Goal: Task Accomplishment & Management: Use online tool/utility

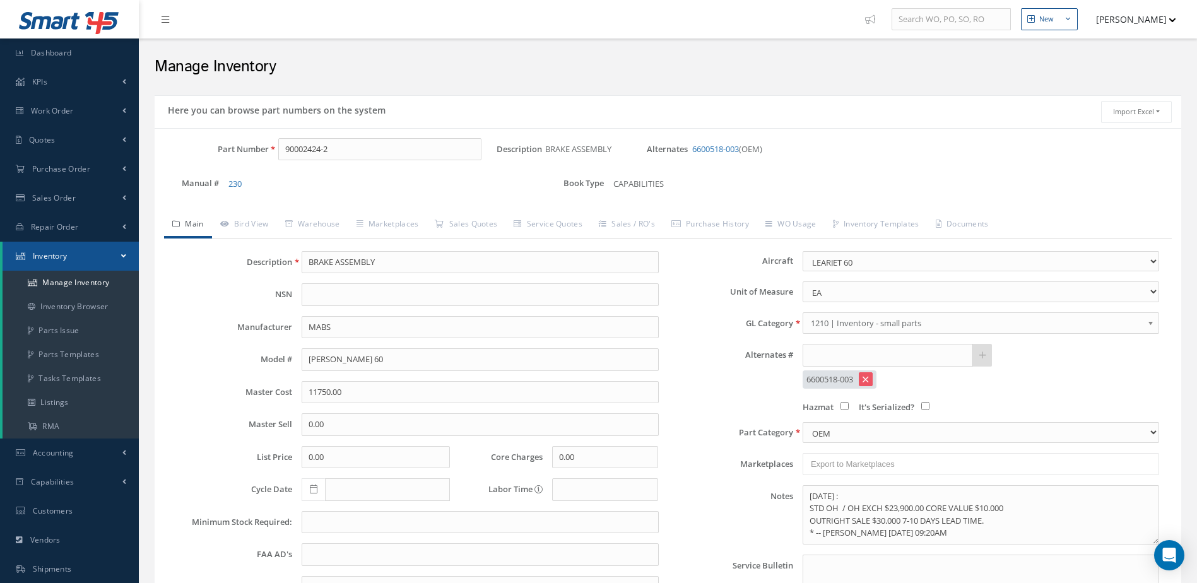
select select "25"
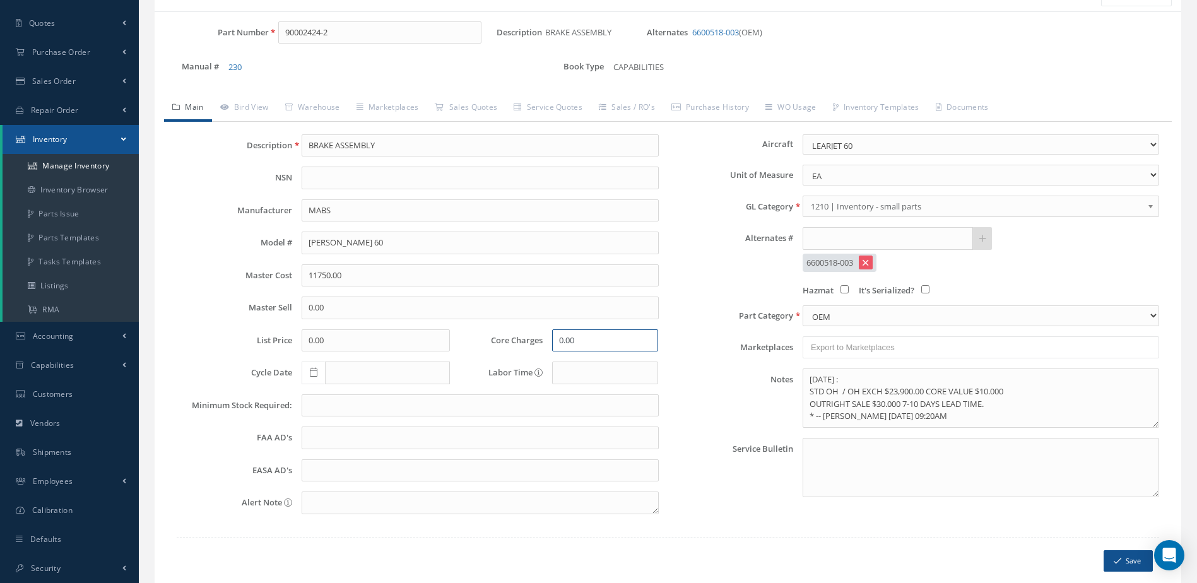
click at [574, 337] on input "0.00" at bounding box center [605, 340] width 106 height 23
click at [73, 336] on span "Accounting" at bounding box center [53, 336] width 41 height 11
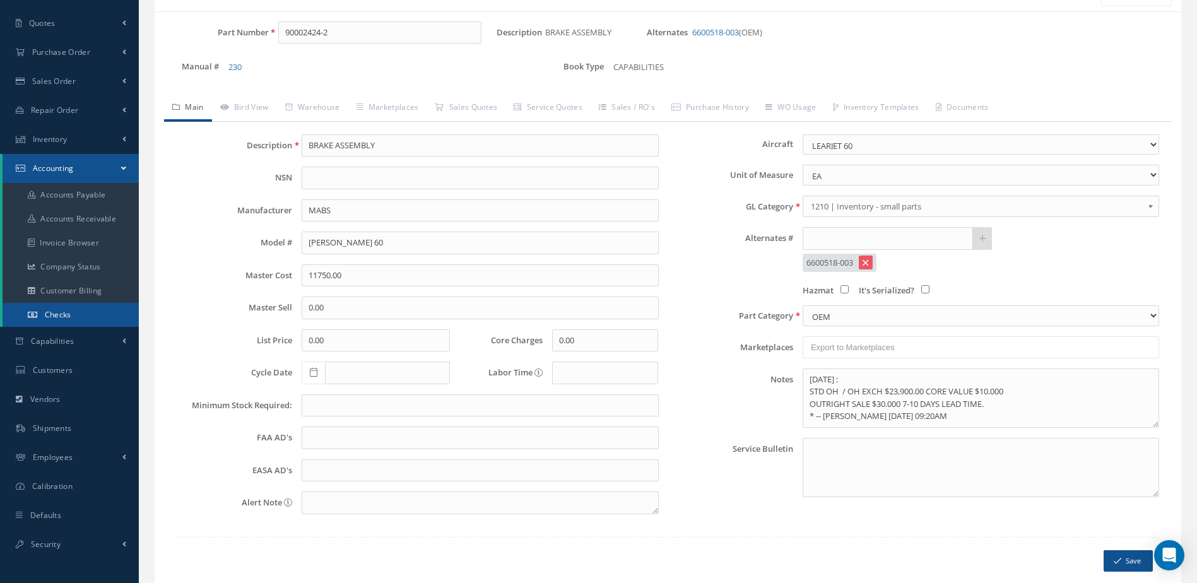
click at [90, 312] on link "Checks" at bounding box center [71, 315] width 136 height 24
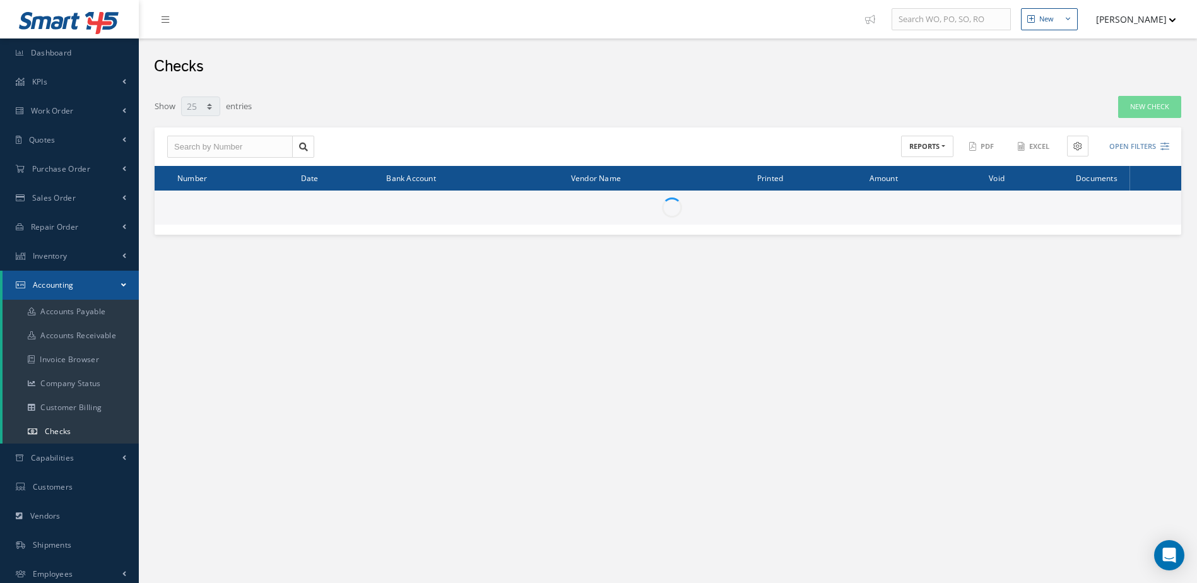
select select "25"
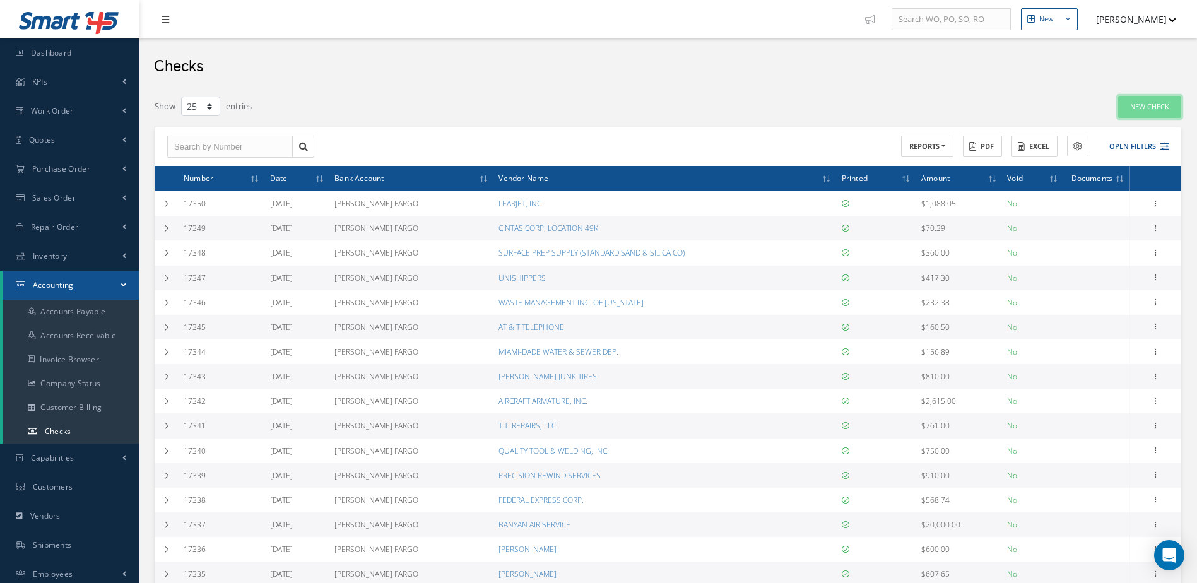
click at [1150, 97] on link "New Check" at bounding box center [1149, 107] width 63 height 22
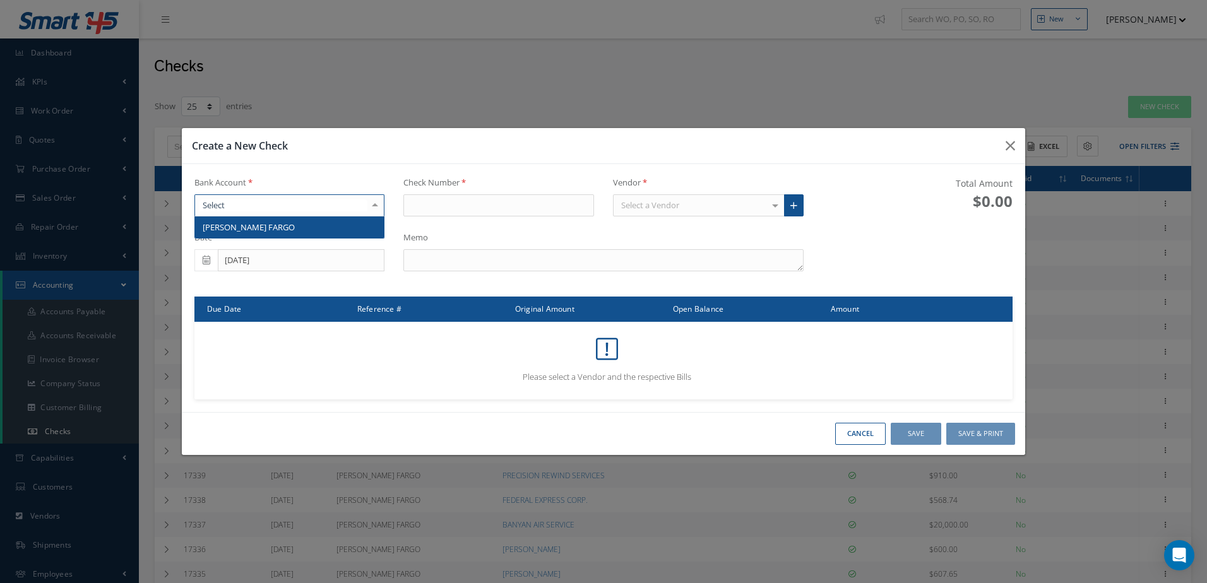
click at [357, 207] on div at bounding box center [289, 205] width 191 height 23
click at [369, 225] on span "WELLS FARGO" at bounding box center [289, 226] width 189 height 21
type input "17351"
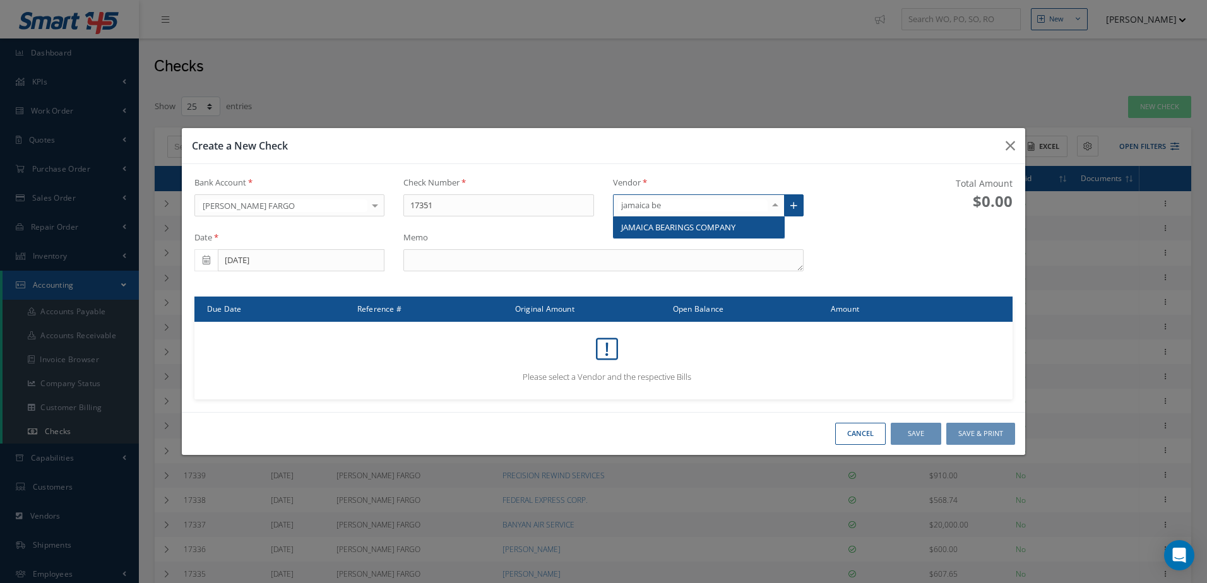
type input "jamaica bea"
click at [676, 230] on span "JAMAICA BEARINGS COMPANY" at bounding box center [678, 226] width 114 height 11
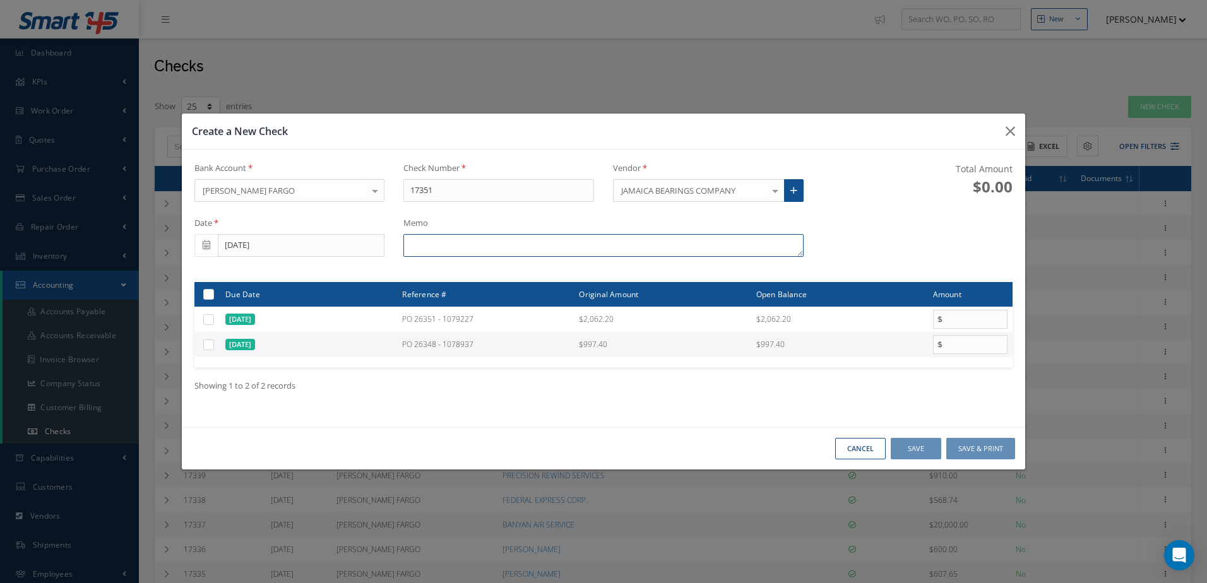
click at [452, 246] on textarea at bounding box center [602, 245] width 399 height 23
type textarea "i"
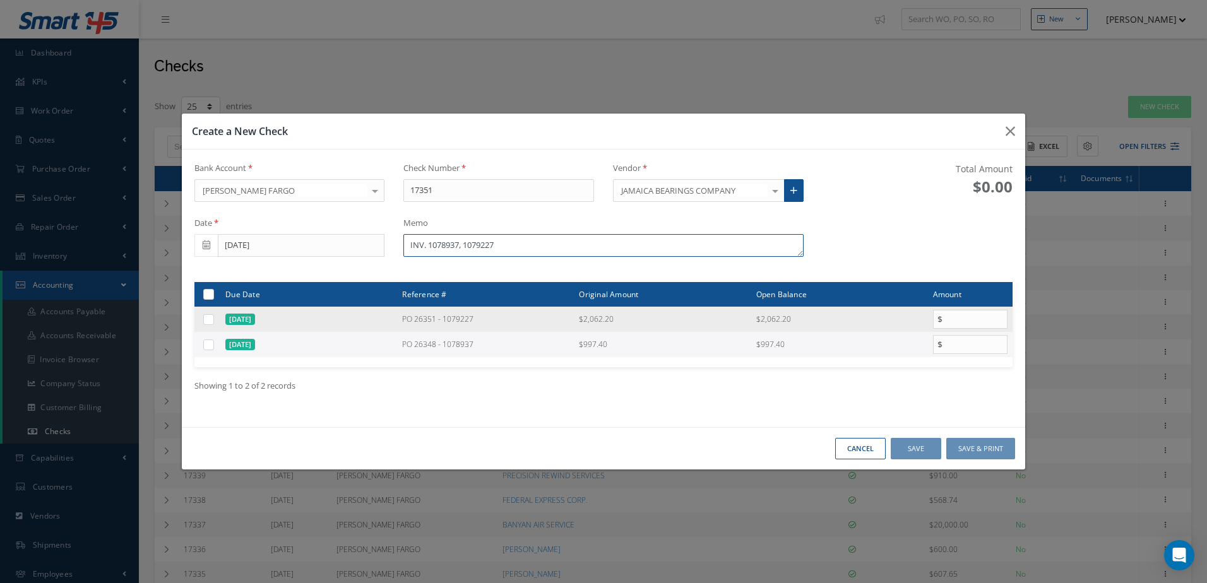
type textarea "INV. 1078937, 1079227"
click at [213, 315] on label at bounding box center [213, 319] width 0 height 11
click at [208, 316] on input "checkbox" at bounding box center [209, 320] width 8 height 8
checkbox input "true"
type input "2062.20"
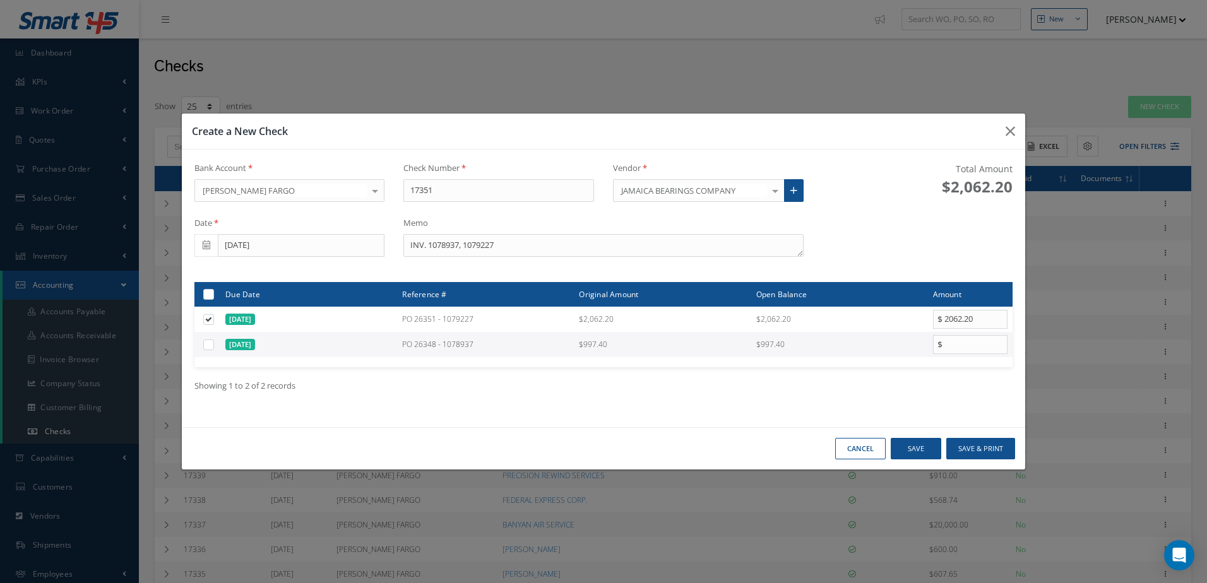
click at [213, 345] on label at bounding box center [213, 344] width 0 height 11
click at [210, 345] on input "checkbox" at bounding box center [209, 345] width 8 height 8
checkbox input "true"
type input "997.40"
click at [977, 441] on button "Save & Print" at bounding box center [980, 449] width 69 height 22
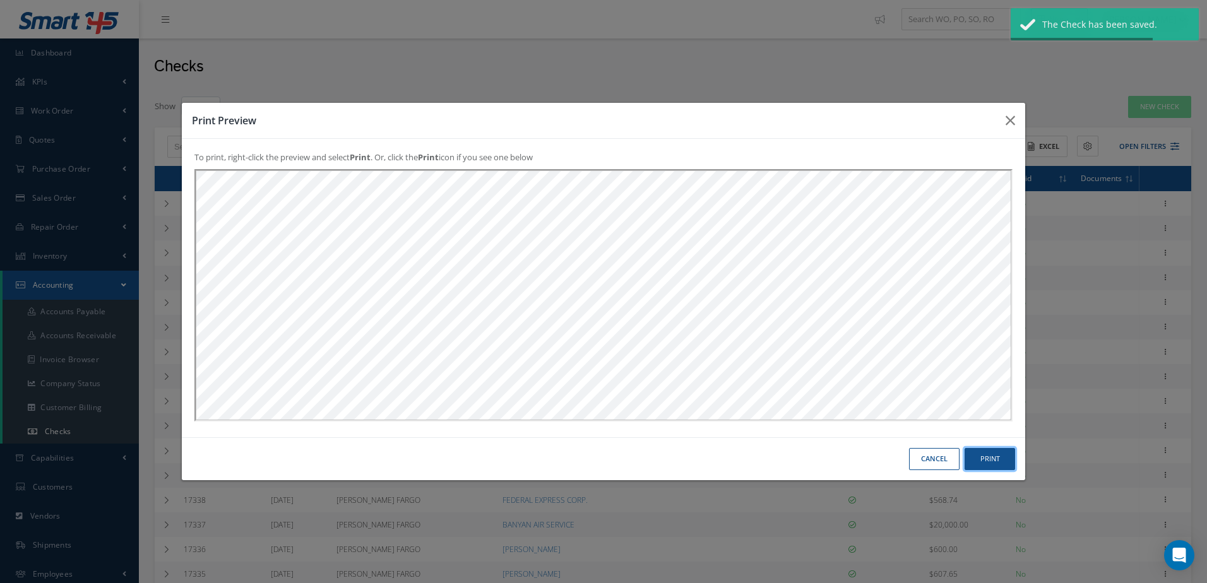
click at [986, 451] on button "Print" at bounding box center [989, 459] width 50 height 22
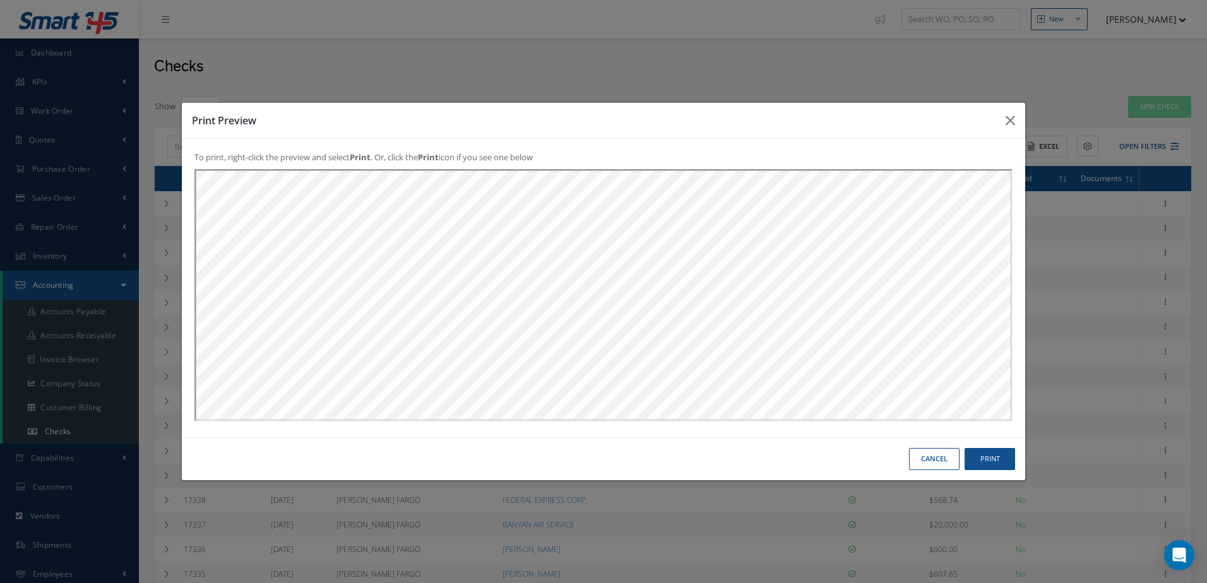
click at [938, 448] on button "Cancel" at bounding box center [934, 459] width 50 height 22
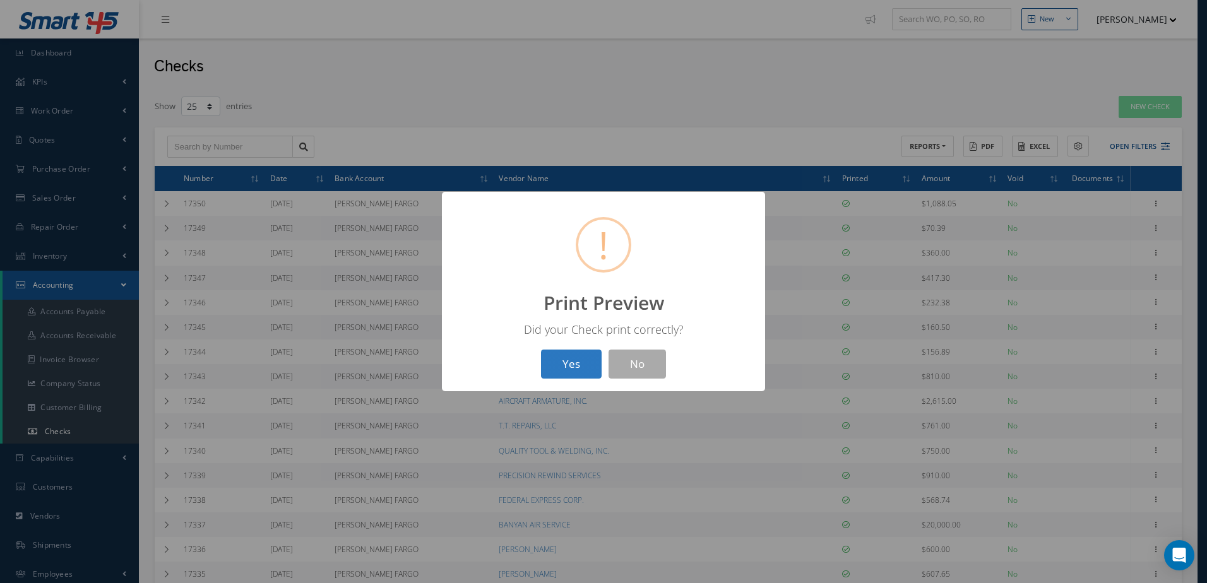
click at [573, 366] on button "Yes" at bounding box center [571, 365] width 61 height 30
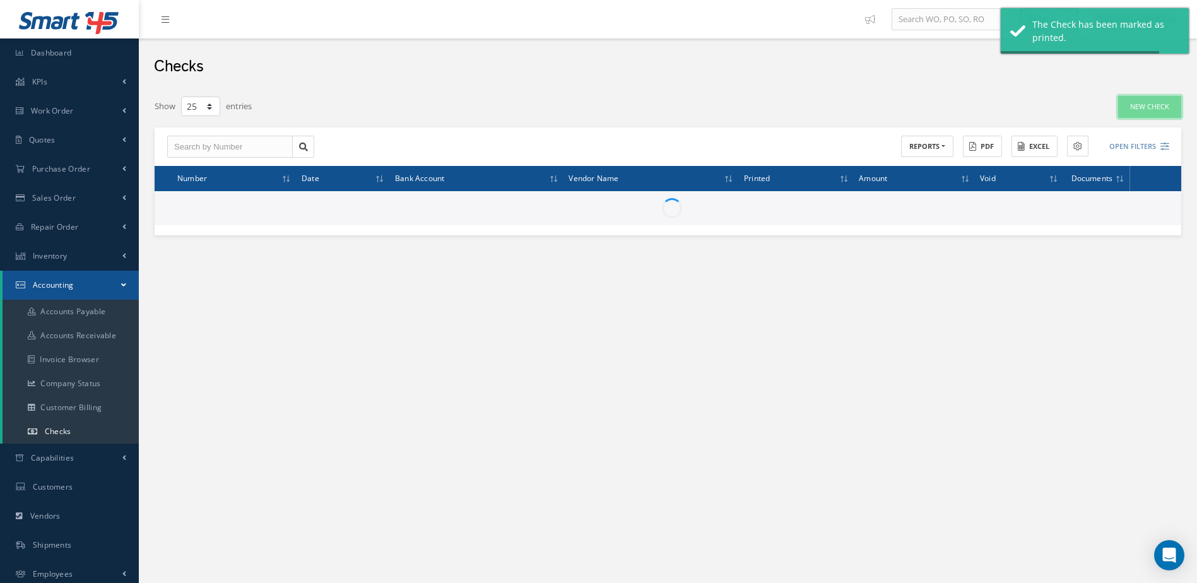
click at [1150, 107] on link "New Check" at bounding box center [1149, 107] width 63 height 22
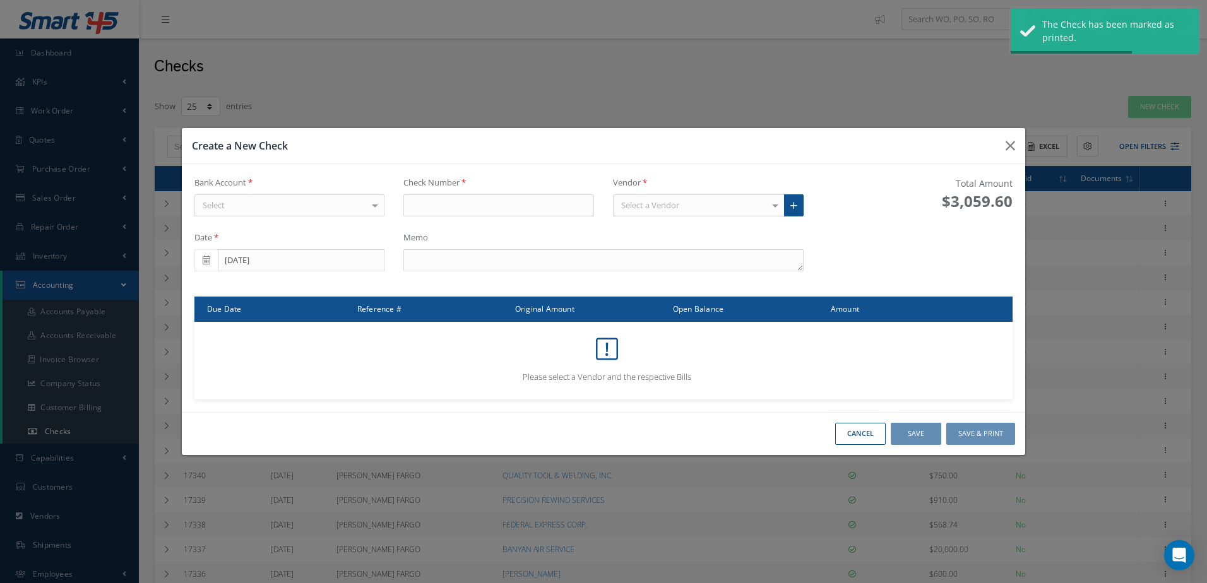
click at [327, 201] on div "Select" at bounding box center [289, 205] width 191 height 23
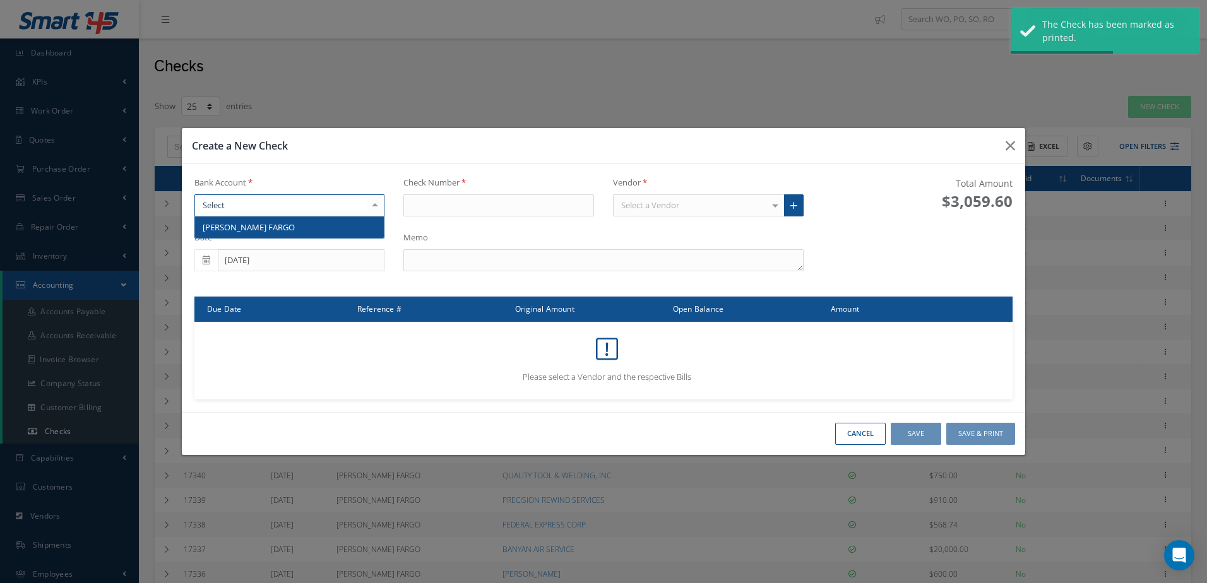
click at [333, 230] on span "WELLS FARGO" at bounding box center [289, 226] width 189 height 21
type input "17352"
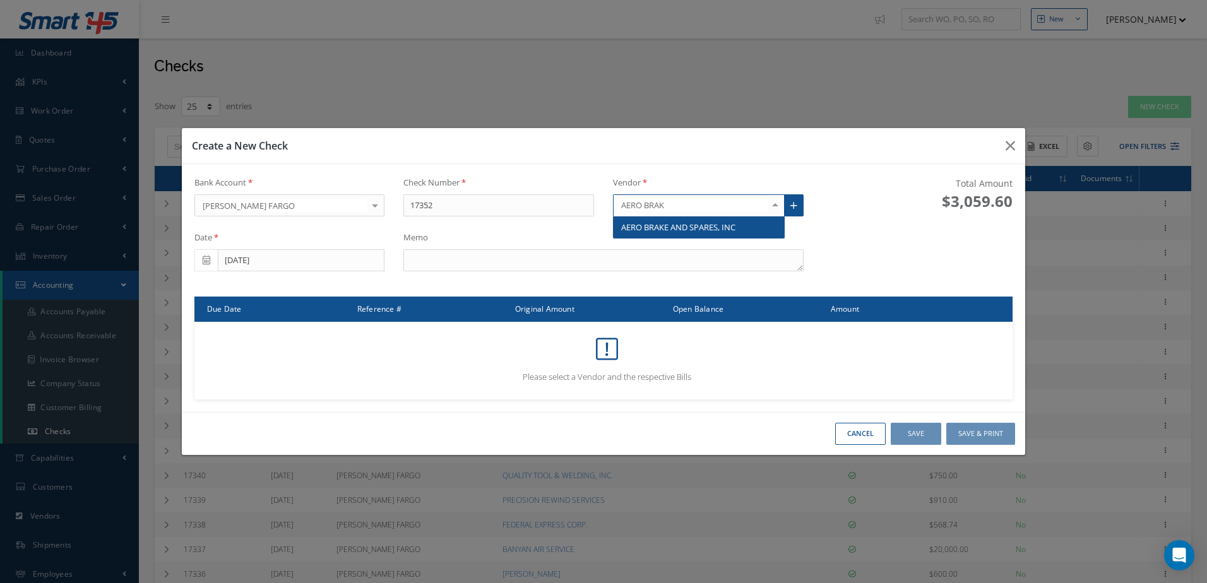
type input "AERO BRAKE"
click at [656, 221] on span "AERO BRAKE AND SPARES, INC" at bounding box center [678, 226] width 114 height 11
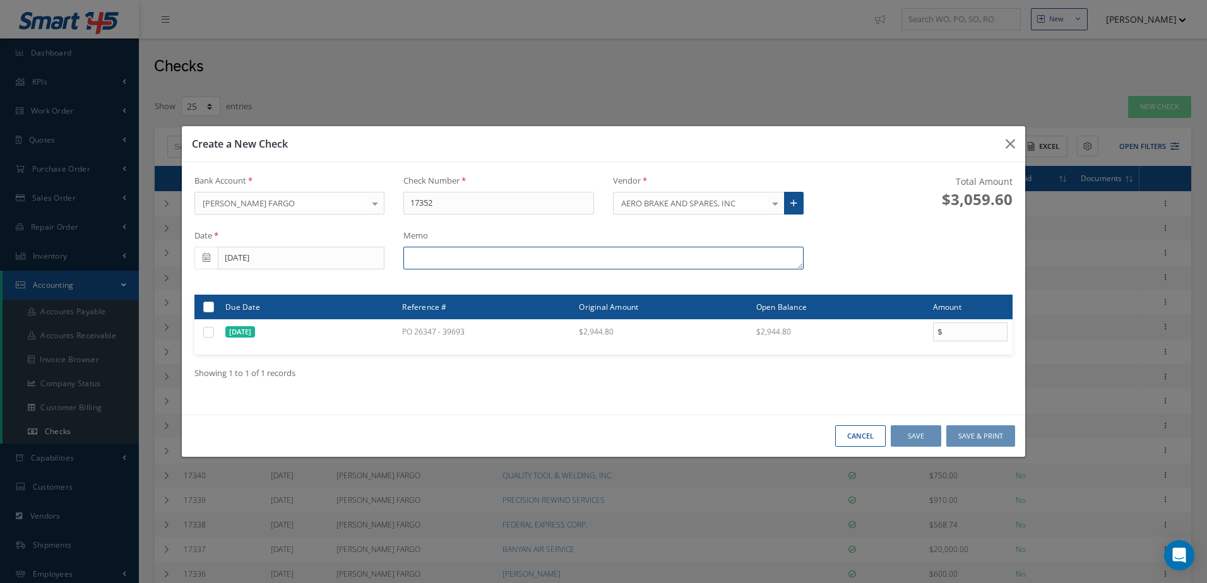
click at [562, 252] on textarea at bounding box center [602, 258] width 399 height 23
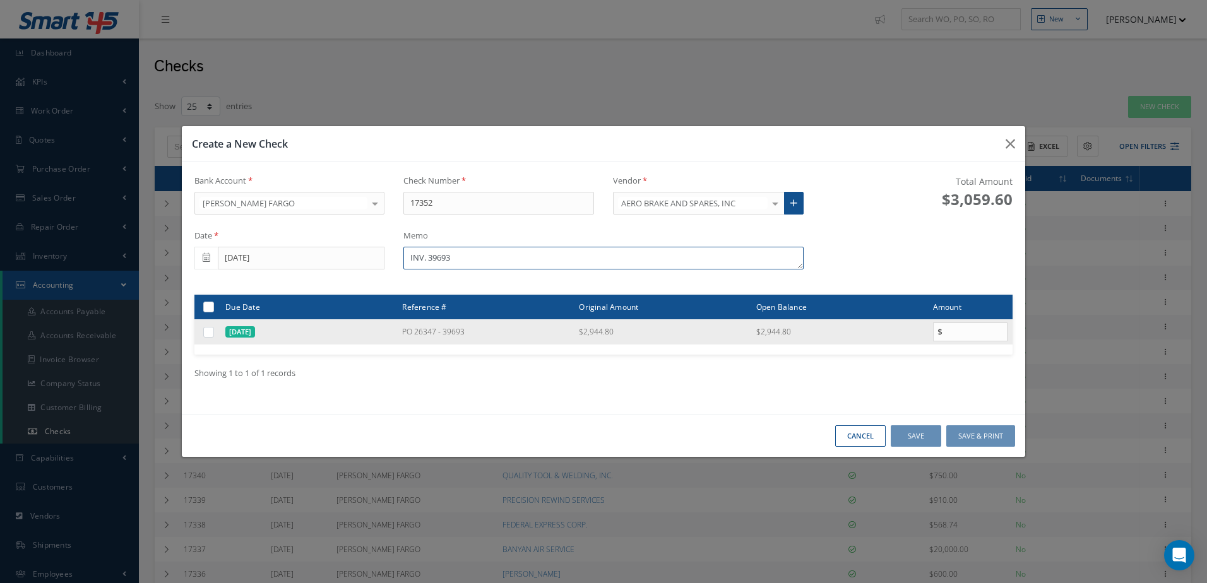
type textarea "INV. 39693"
click at [213, 334] on label at bounding box center [213, 331] width 0 height 11
click at [205, 334] on input "checkbox" at bounding box center [209, 333] width 8 height 8
checkbox input "true"
type input "2944.80"
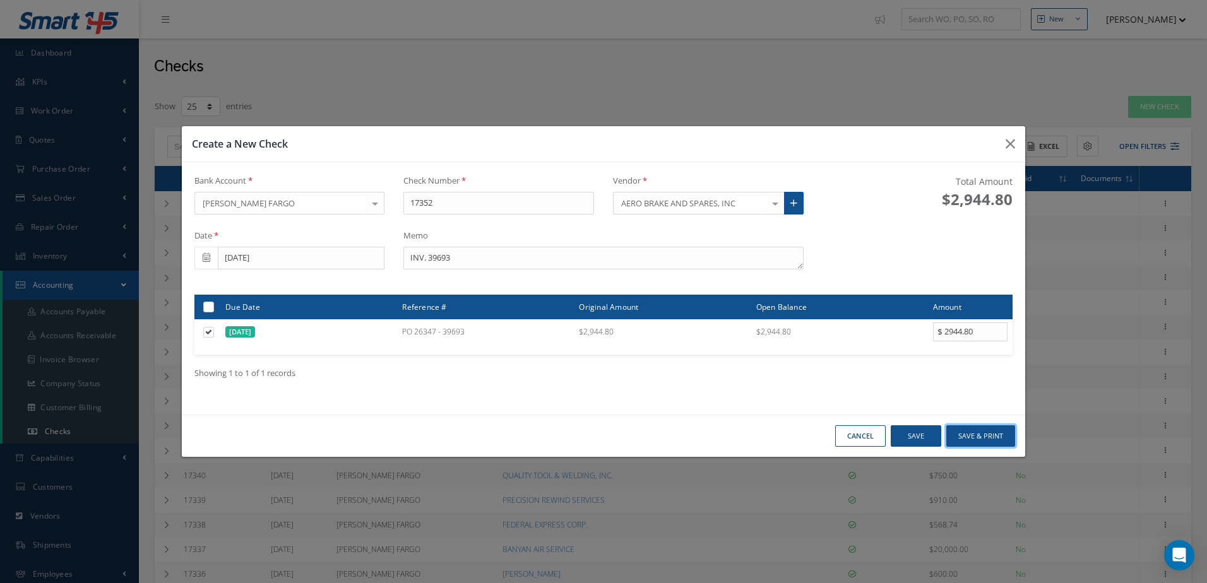
click at [998, 444] on button "Save & Print" at bounding box center [980, 436] width 69 height 22
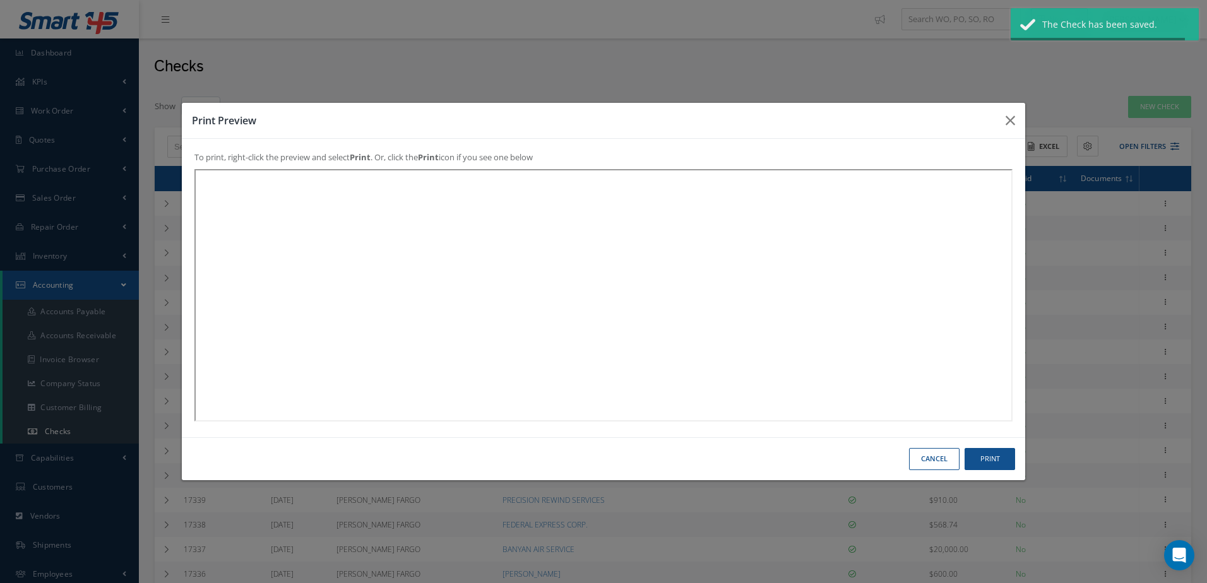
click at [996, 445] on div "Cancel Print" at bounding box center [603, 458] width 843 height 43
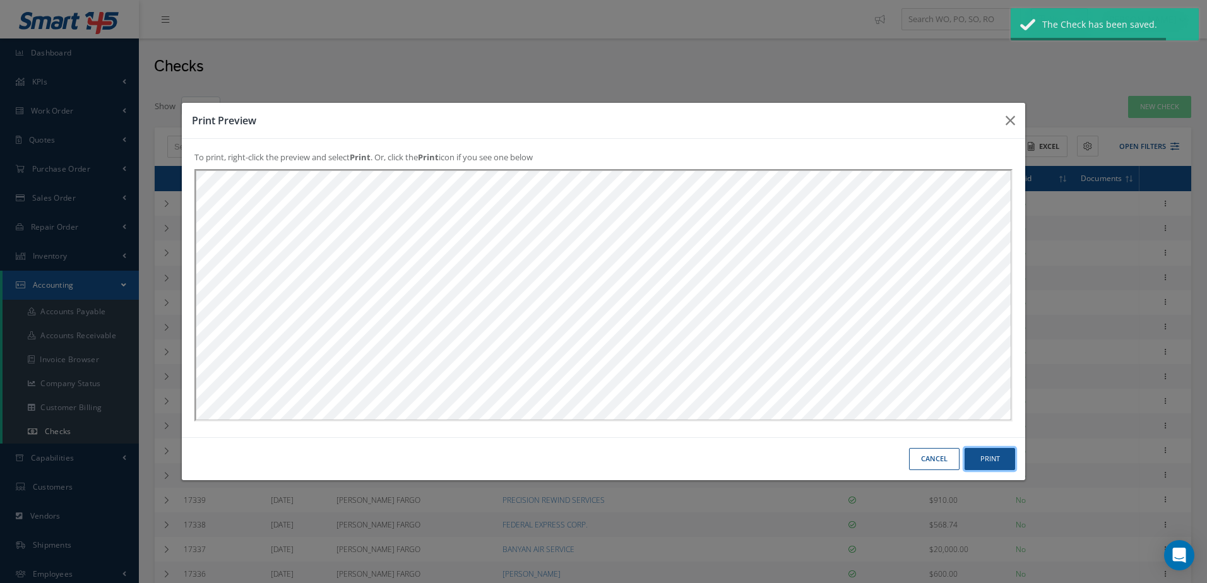
click at [993, 456] on button "Print" at bounding box center [989, 459] width 50 height 22
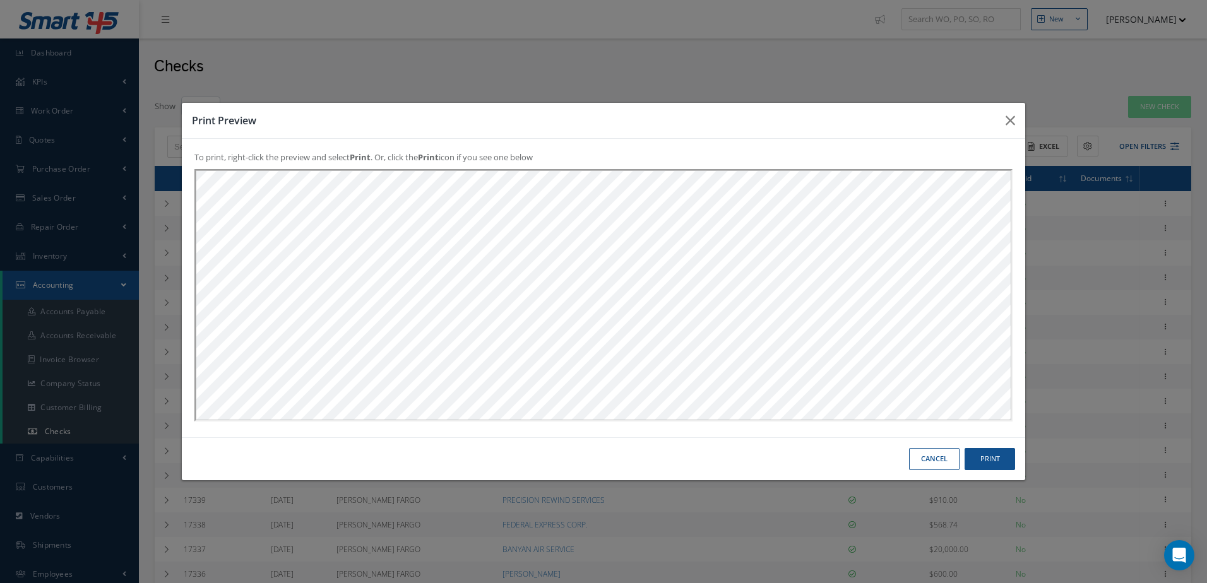
click at [941, 459] on button "Cancel" at bounding box center [934, 459] width 50 height 22
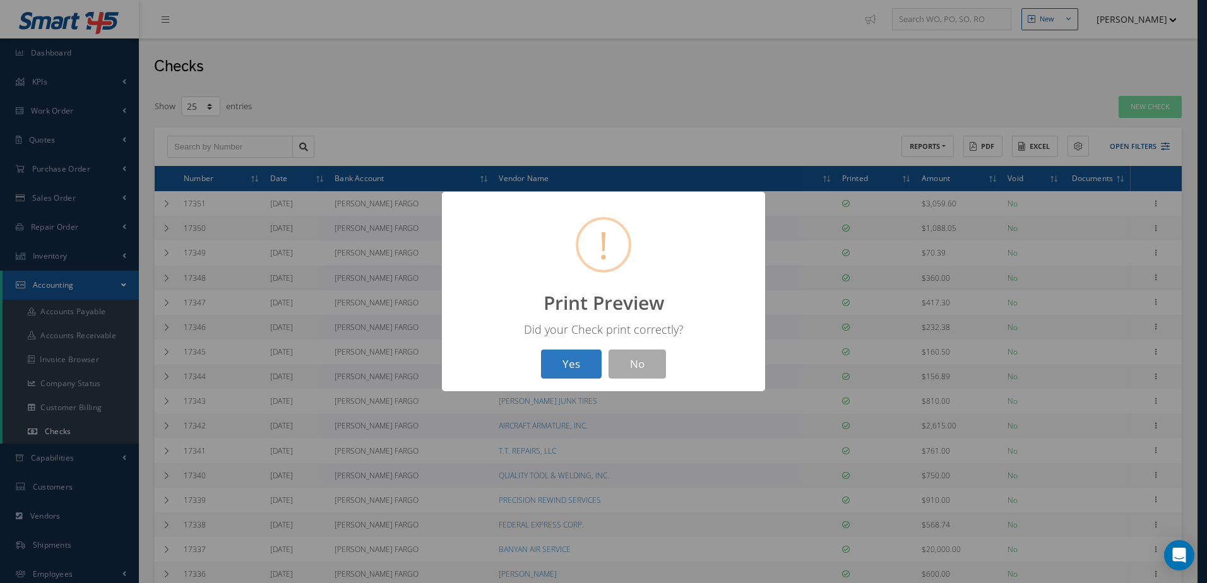
click at [573, 370] on button "Yes" at bounding box center [571, 365] width 61 height 30
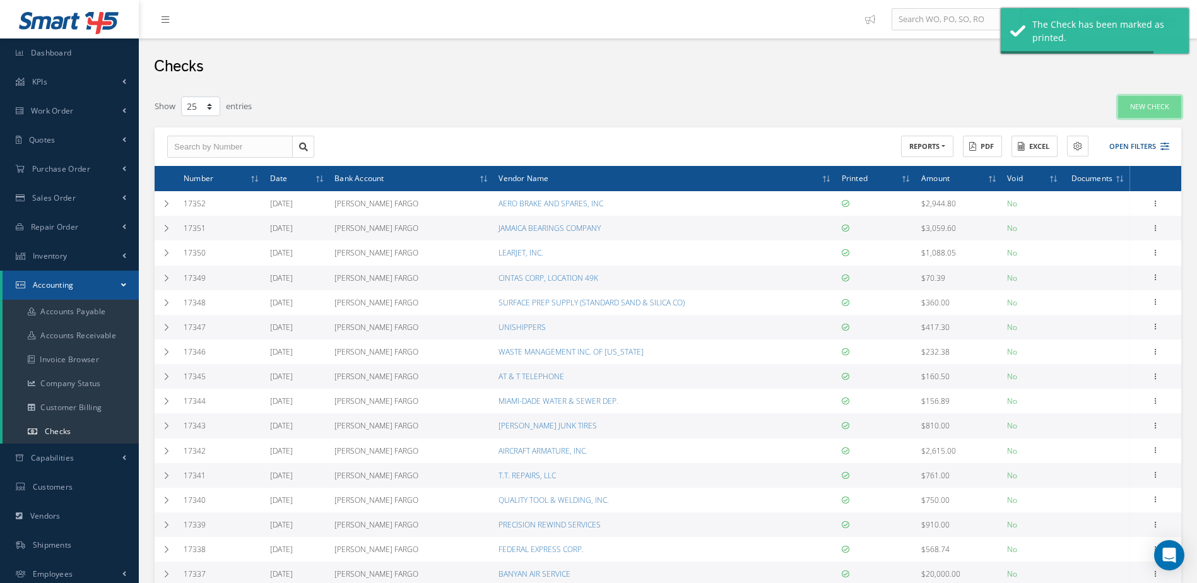
click at [1145, 107] on link "New Check" at bounding box center [1149, 107] width 63 height 22
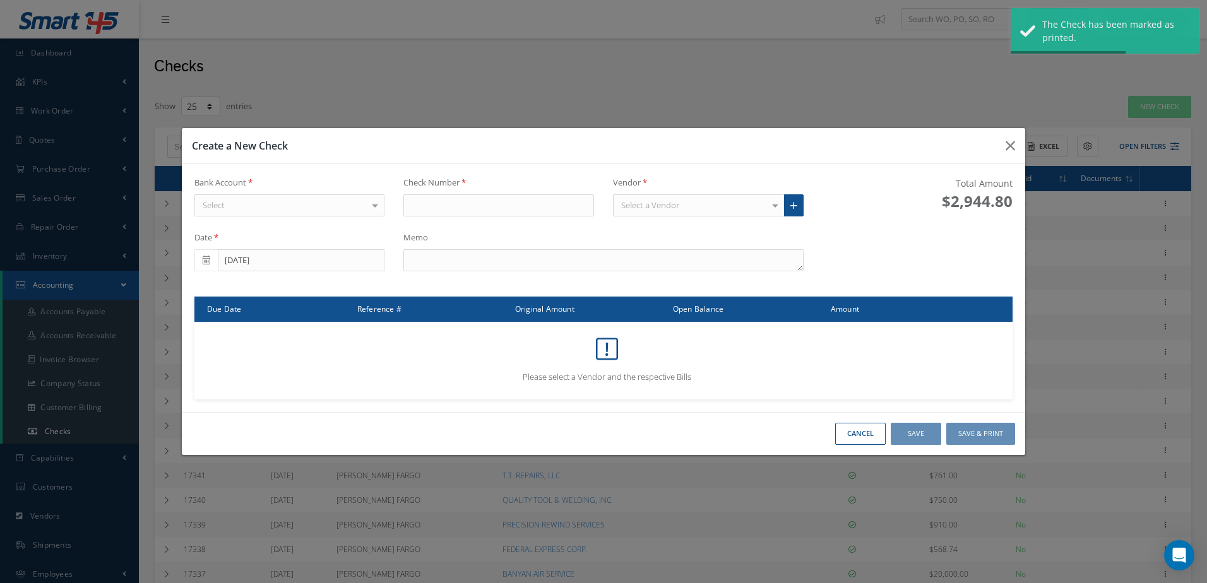
click at [331, 207] on div "Select" at bounding box center [289, 205] width 191 height 23
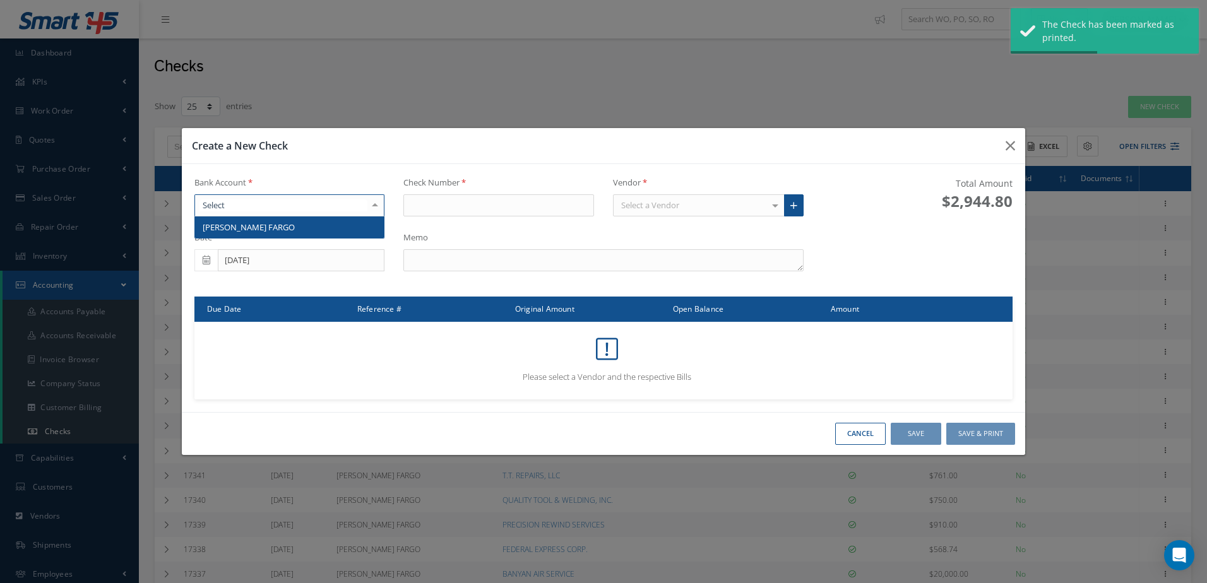
click at [336, 230] on span "WELLS FARGO" at bounding box center [289, 226] width 189 height 21
type input "17353"
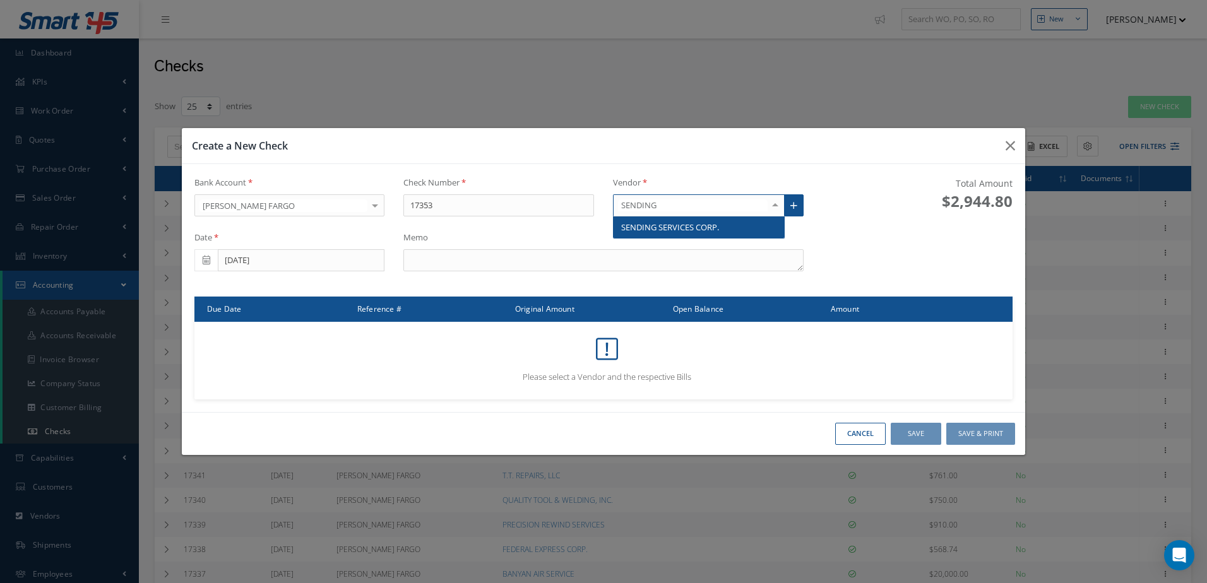
type input "SENDING"
click at [668, 216] on div at bounding box center [699, 205] width 172 height 23
type input "SENDIN"
click at [668, 228] on span "SENDING SERVICES CORP." at bounding box center [670, 226] width 98 height 11
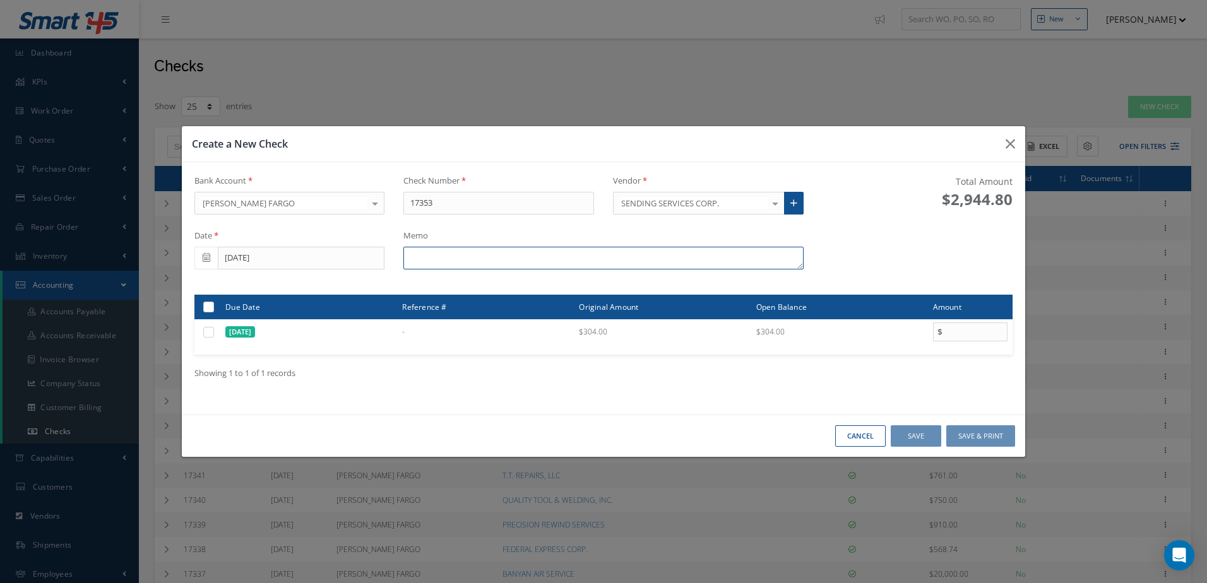
click at [536, 251] on textarea at bounding box center [602, 258] width 399 height 23
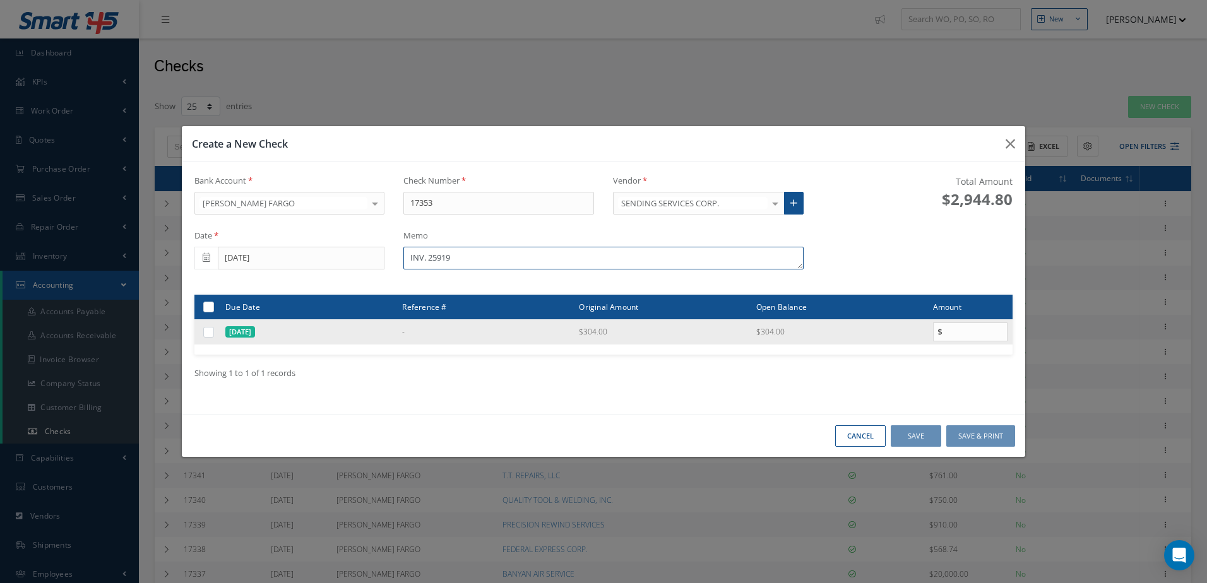
type textarea "INV. 25919"
click at [213, 334] on label at bounding box center [213, 331] width 0 height 11
click at [213, 334] on input "checkbox" at bounding box center [209, 333] width 8 height 8
checkbox input "true"
type input "304.00"
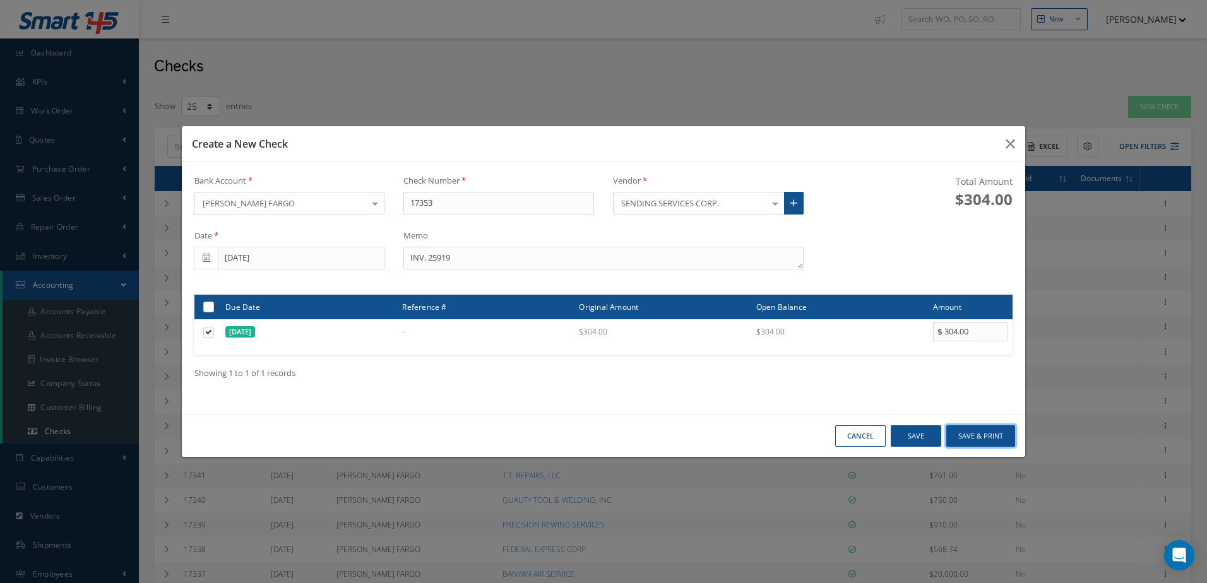
click at [965, 430] on button "Save & Print" at bounding box center [980, 436] width 69 height 22
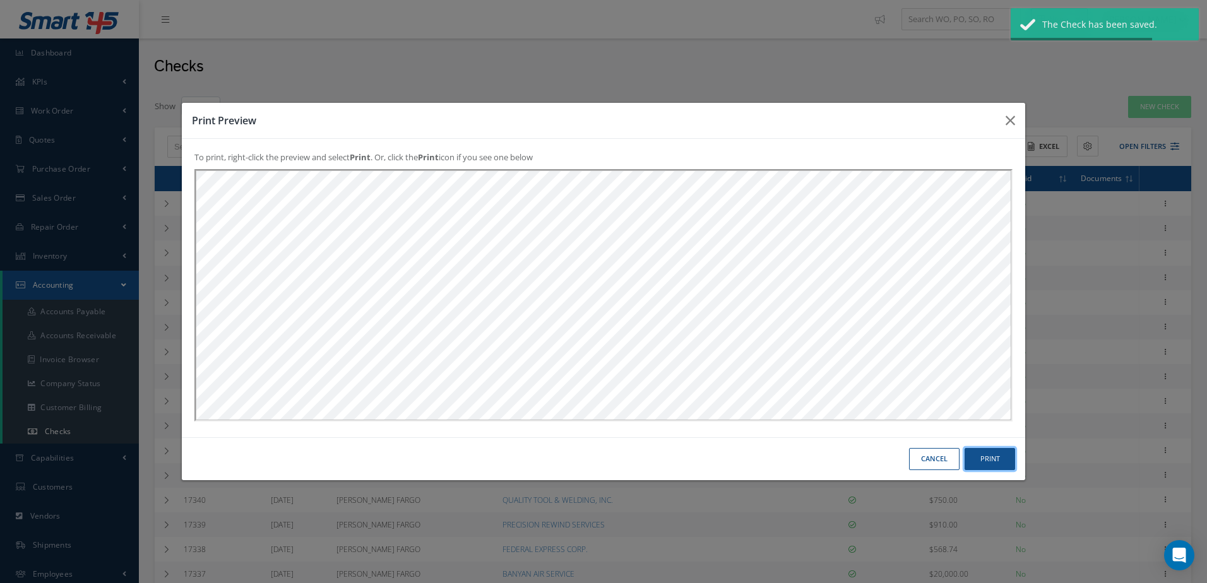
click at [988, 460] on button "Print" at bounding box center [989, 459] width 50 height 22
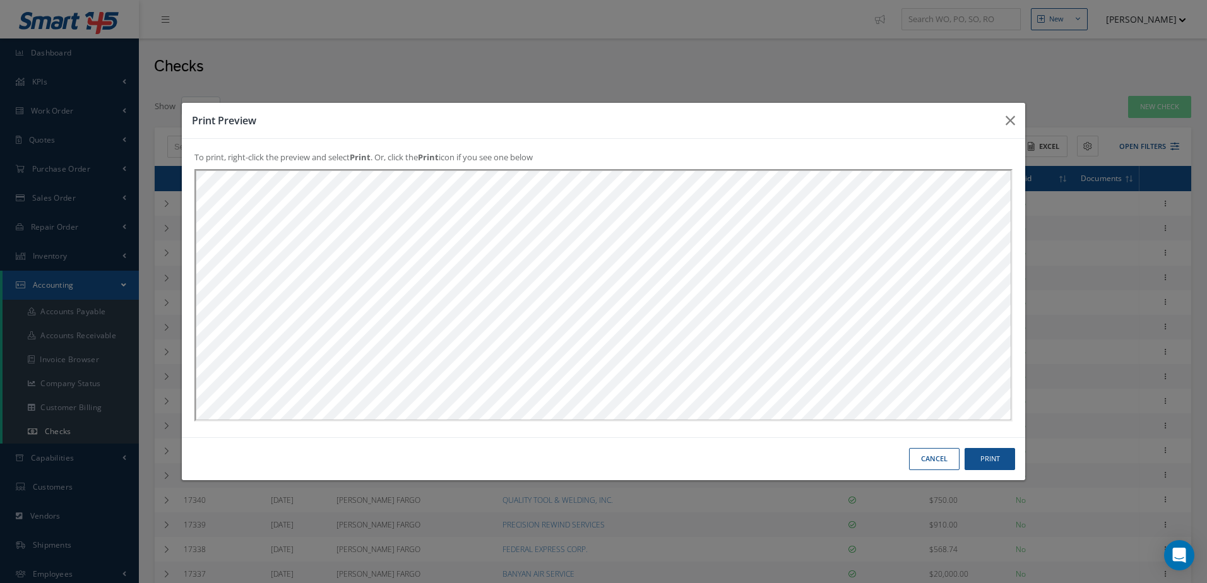
click at [939, 463] on button "Cancel" at bounding box center [934, 459] width 50 height 22
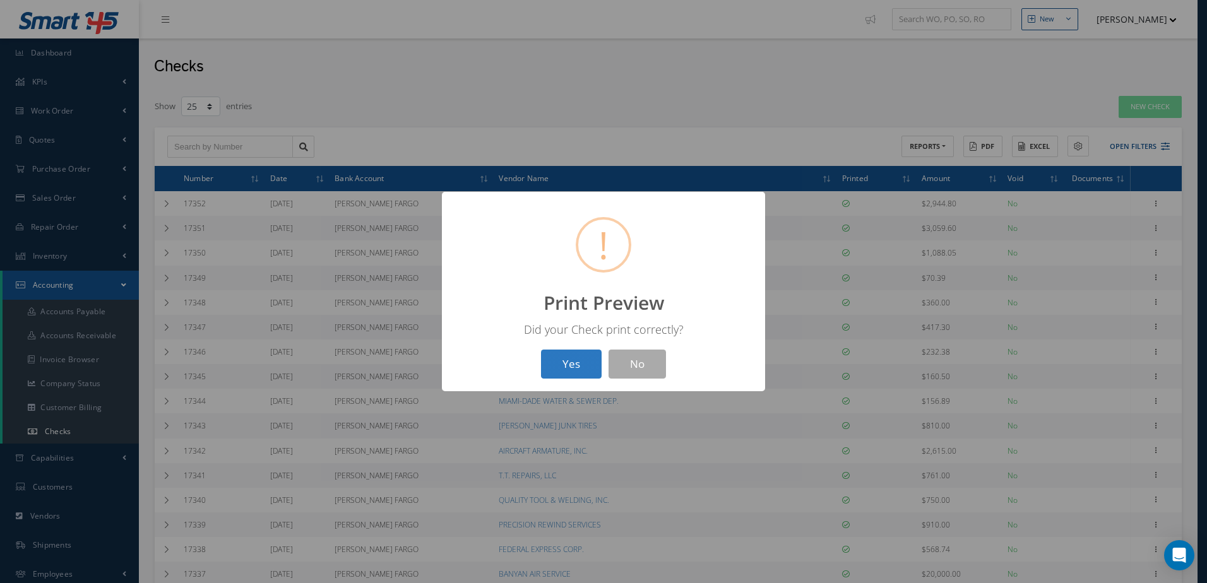
click at [560, 378] on button "Yes" at bounding box center [571, 365] width 61 height 30
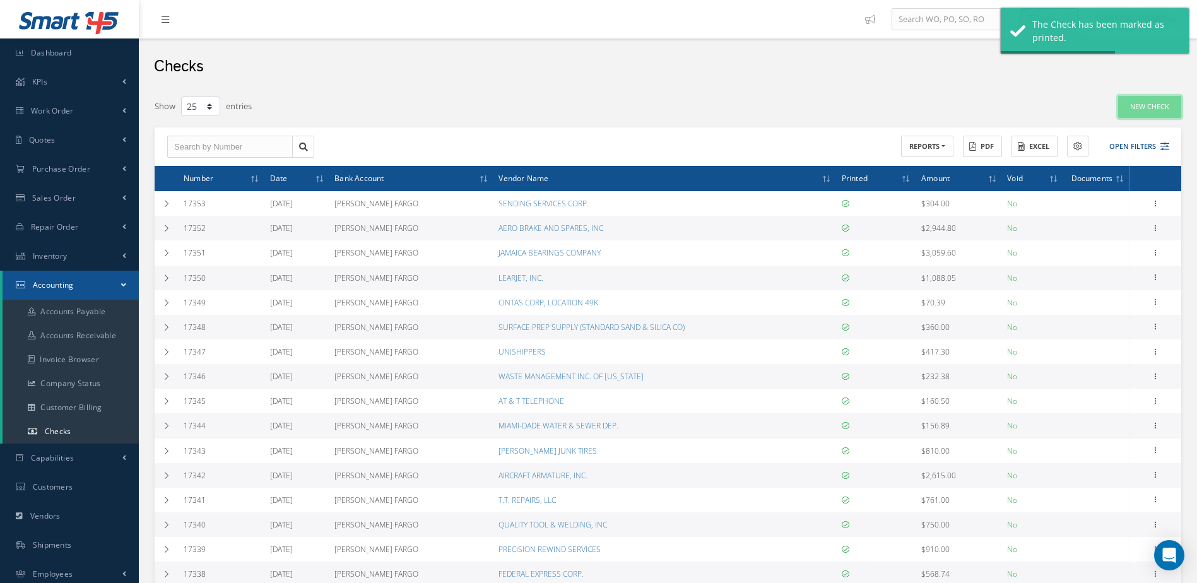
click at [1164, 101] on link "New Check" at bounding box center [1149, 107] width 63 height 22
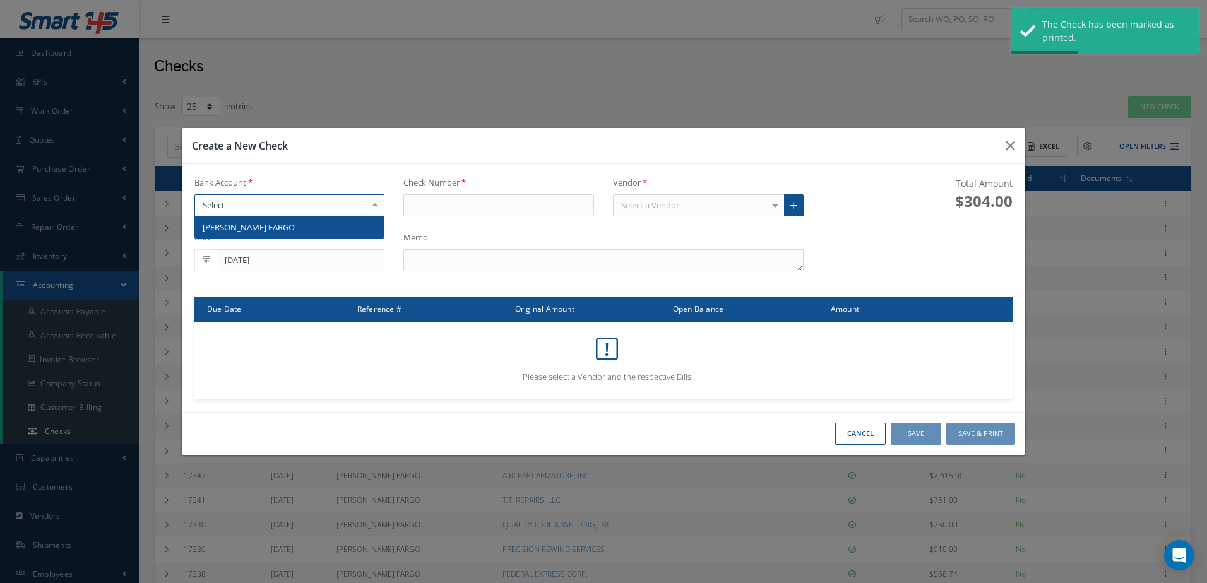
click at [363, 205] on div at bounding box center [289, 205] width 191 height 23
click at [363, 225] on span "WELLS FARGO" at bounding box center [289, 226] width 189 height 21
type input "17354"
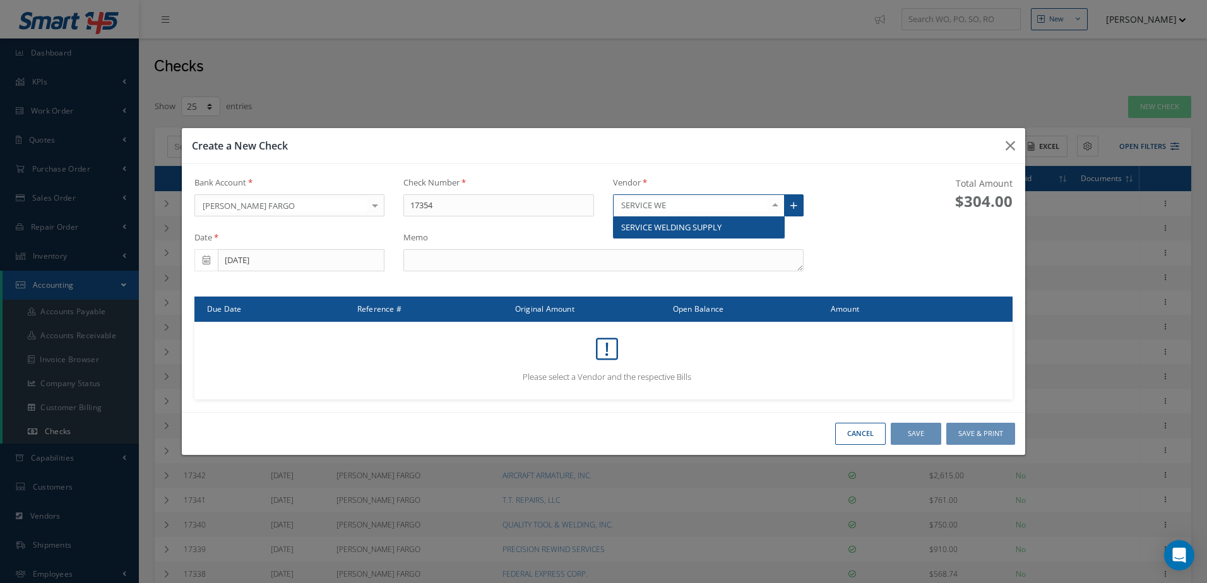
type input "SERVICE WEL"
click at [659, 227] on span "SERVICE WELDING SUPPLY" at bounding box center [671, 226] width 100 height 11
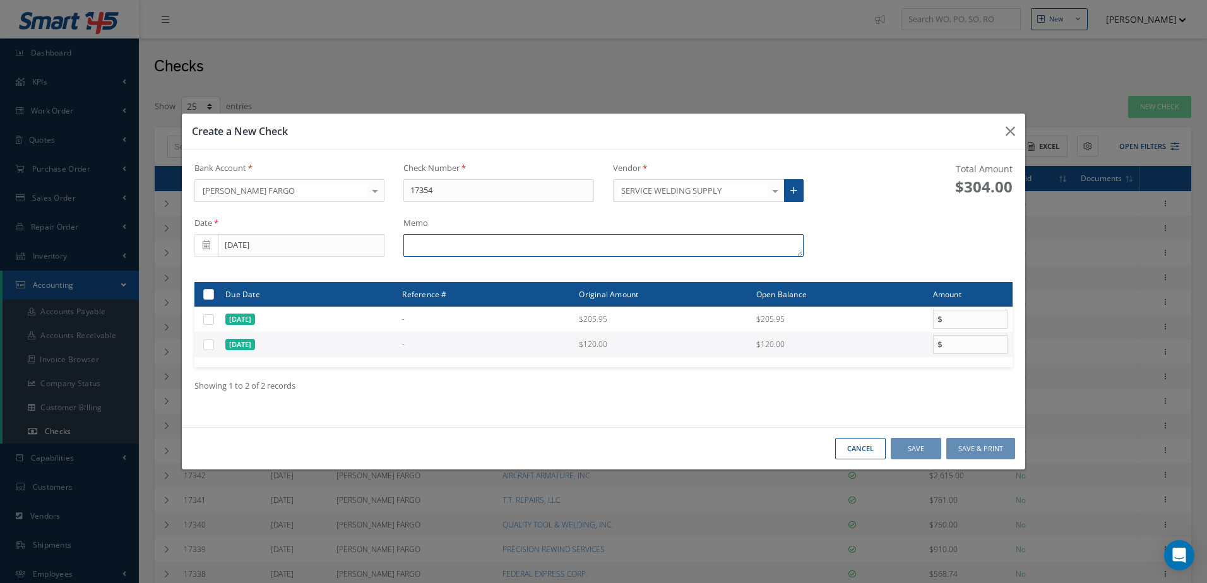
click at [547, 252] on textarea at bounding box center [602, 245] width 399 height 23
type textarea "INV. R16445"
click at [213, 346] on label at bounding box center [213, 344] width 0 height 11
click at [210, 346] on input "checkbox" at bounding box center [209, 345] width 8 height 8
checkbox input "true"
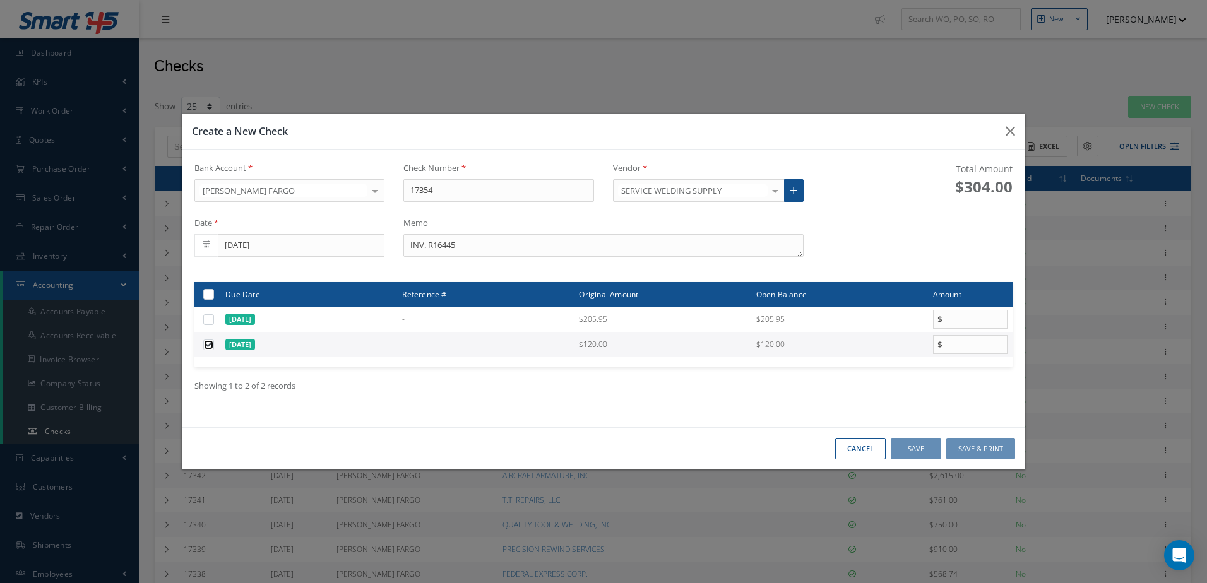
type input "120.00"
click at [966, 440] on button "Save & Print" at bounding box center [980, 449] width 69 height 22
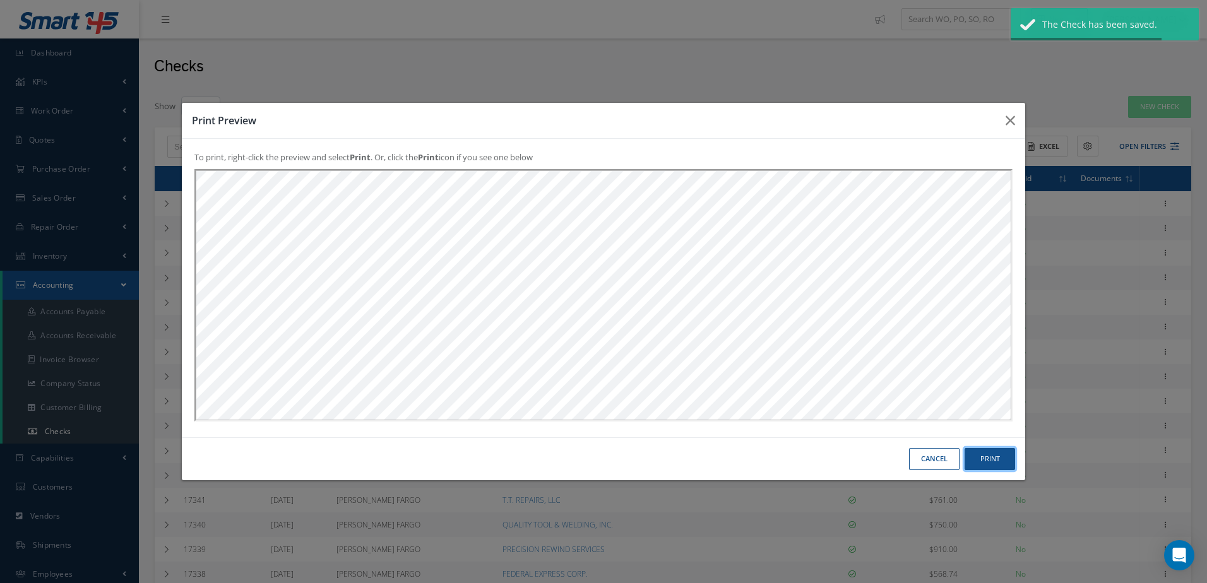
click at [995, 460] on button "Print" at bounding box center [989, 459] width 50 height 22
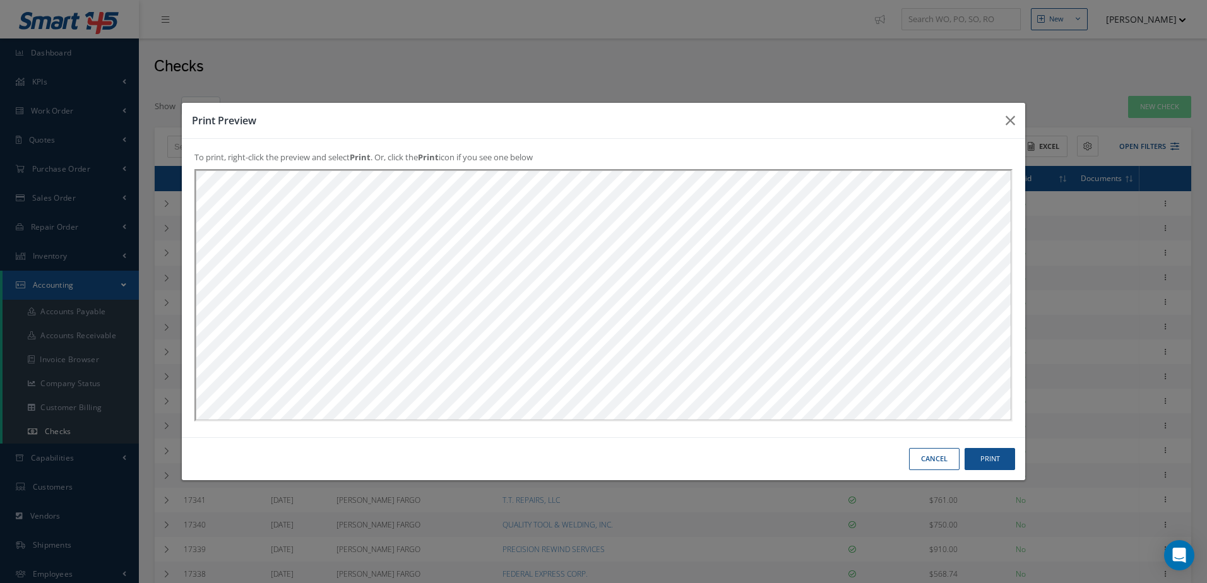
click at [929, 458] on button "Cancel" at bounding box center [934, 459] width 50 height 22
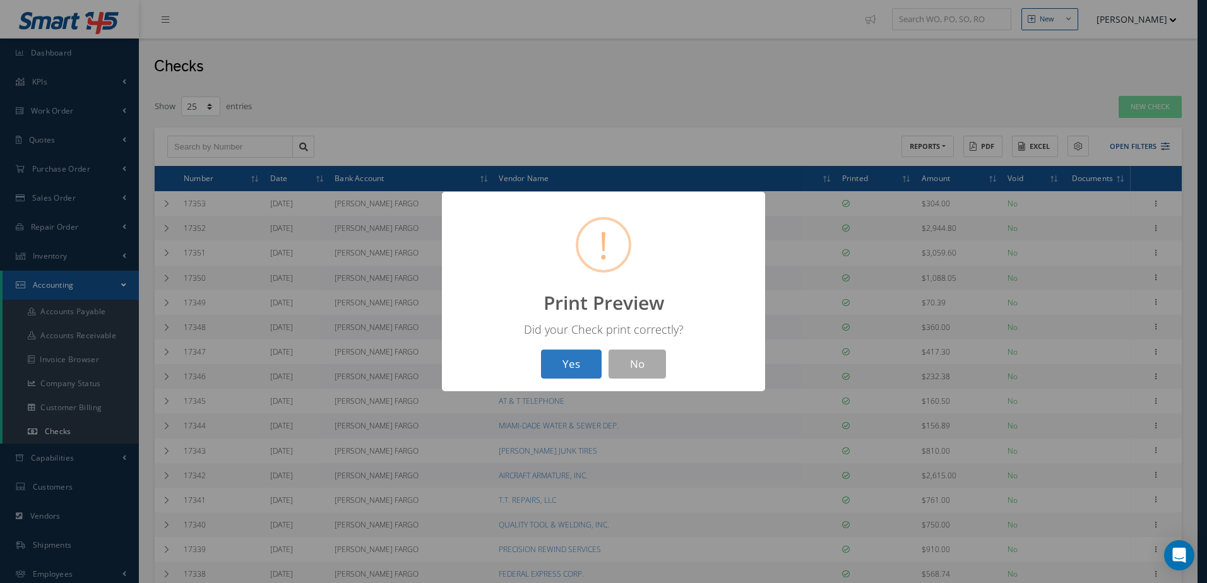
click at [578, 365] on button "Yes" at bounding box center [571, 365] width 61 height 30
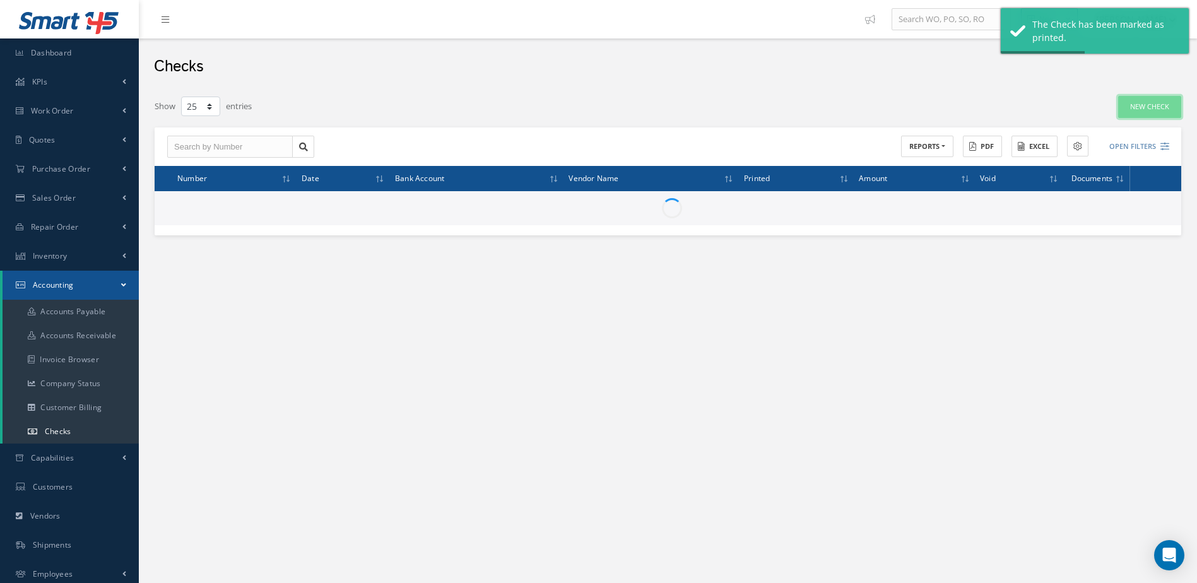
click at [1164, 98] on link "New Check" at bounding box center [1149, 107] width 63 height 22
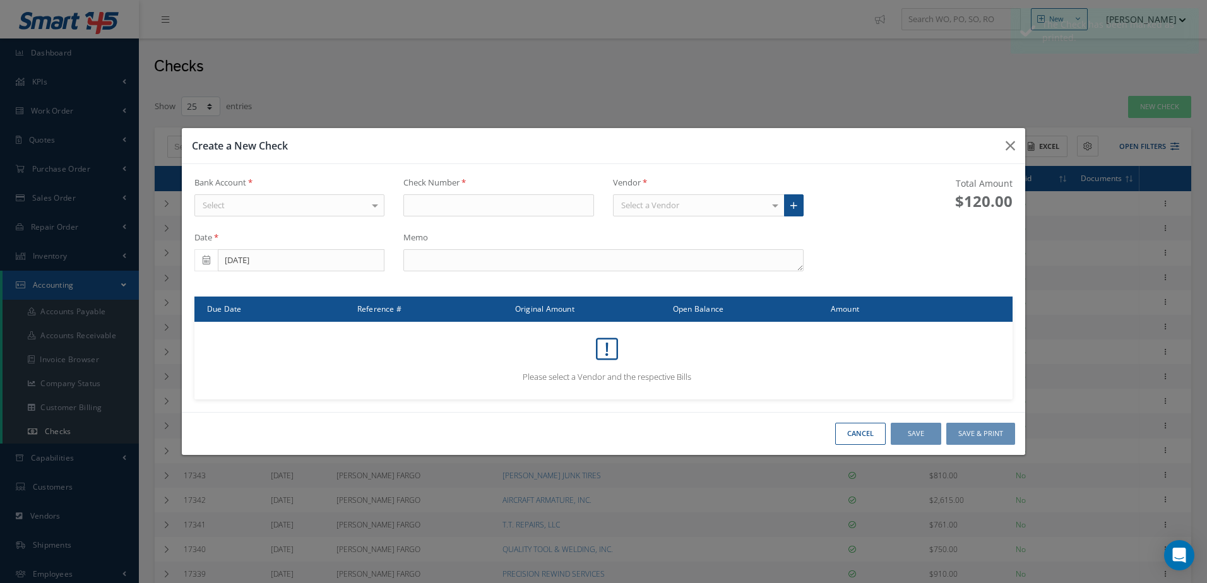
click at [324, 207] on div "Select" at bounding box center [289, 205] width 191 height 23
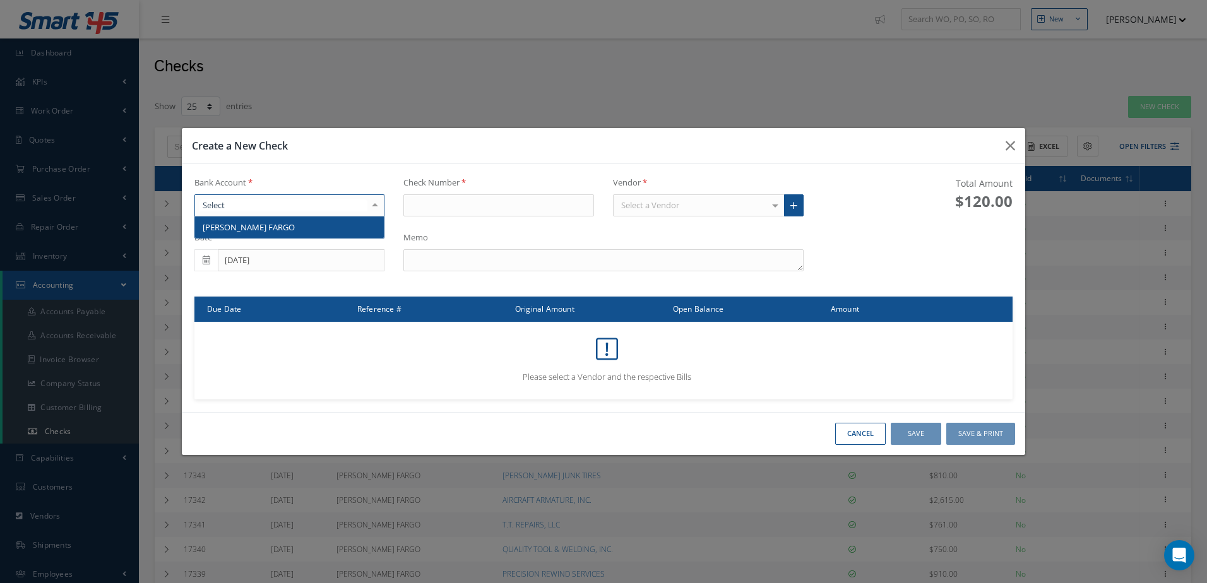
click at [328, 234] on span "WELLS FARGO" at bounding box center [289, 226] width 189 height 21
type input "17355"
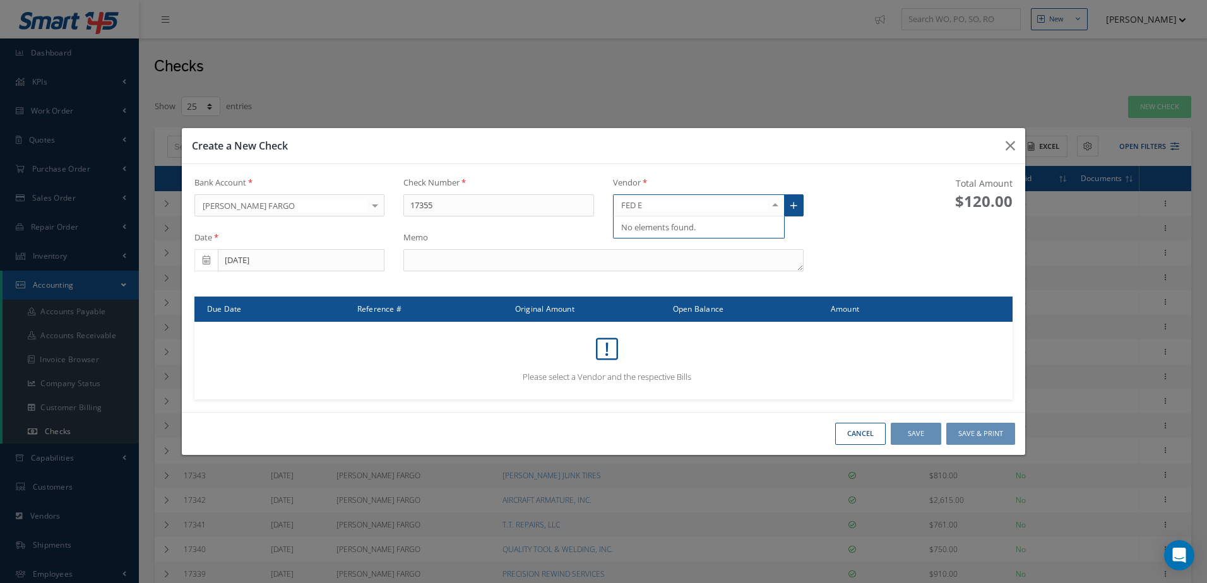
type input "FED"
click at [687, 239] on div "FEDERAL EXPRESS CORP. No elements found. List is empty." at bounding box center [699, 227] width 172 height 22
click at [687, 229] on span "FEDERAL EXPRESS CORP." at bounding box center [667, 226] width 93 height 11
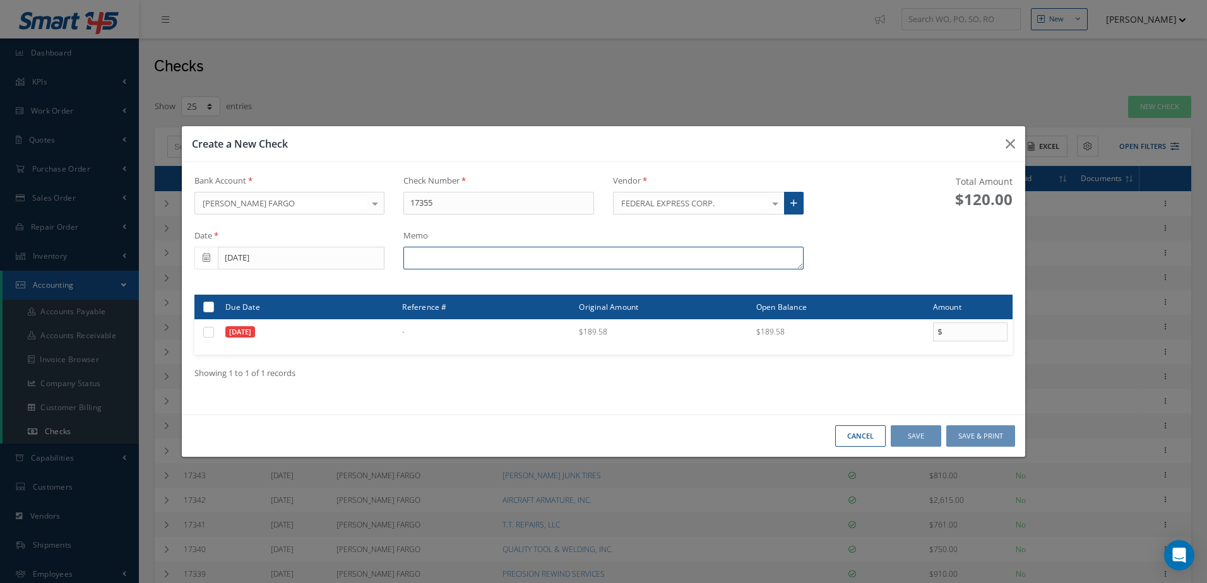
click at [583, 261] on textarea at bounding box center [602, 258] width 399 height 23
type textarea "I"
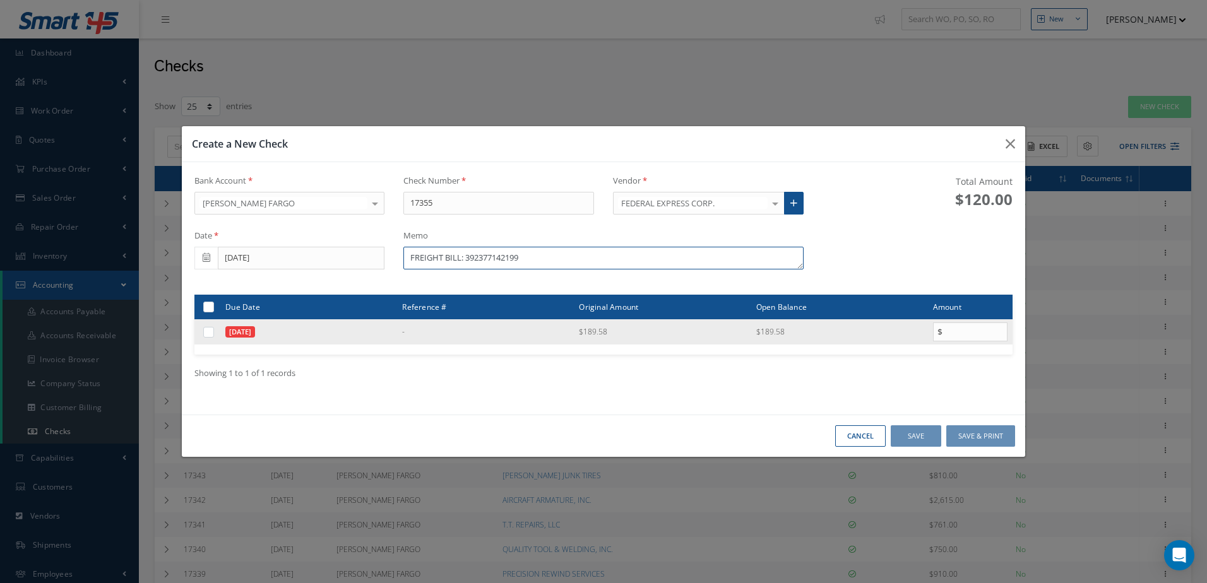
type textarea "FREIGHT BILL: 392377142199"
click at [213, 329] on label at bounding box center [213, 331] width 0 height 11
click at [211, 329] on input "checkbox" at bounding box center [209, 333] width 8 height 8
checkbox input "true"
type input "189.58"
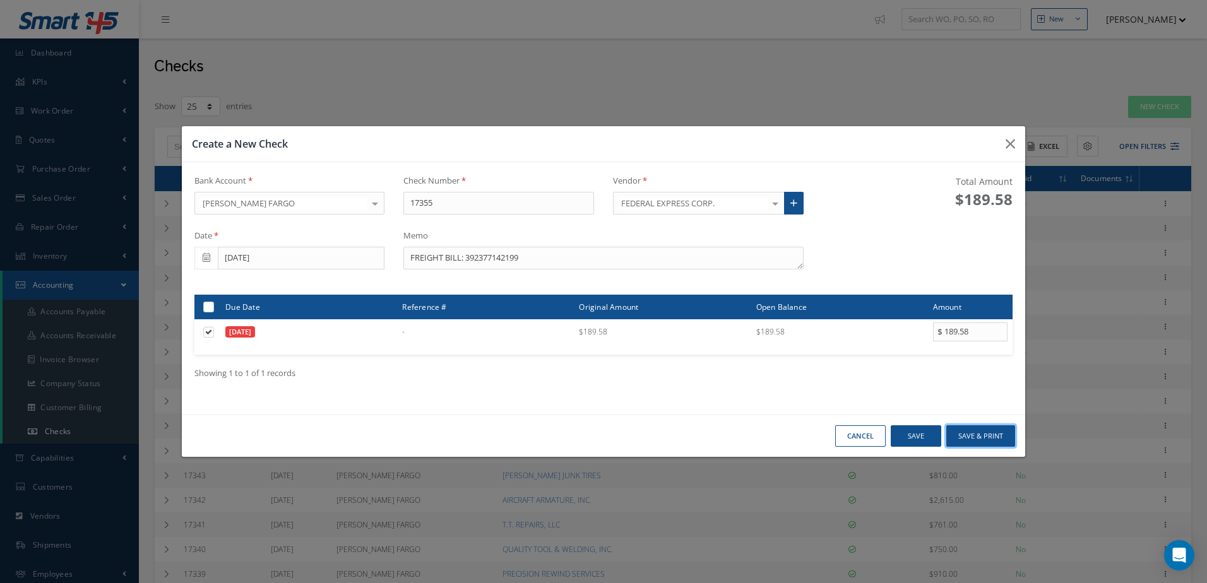
click at [980, 434] on button "Save & Print" at bounding box center [980, 436] width 69 height 22
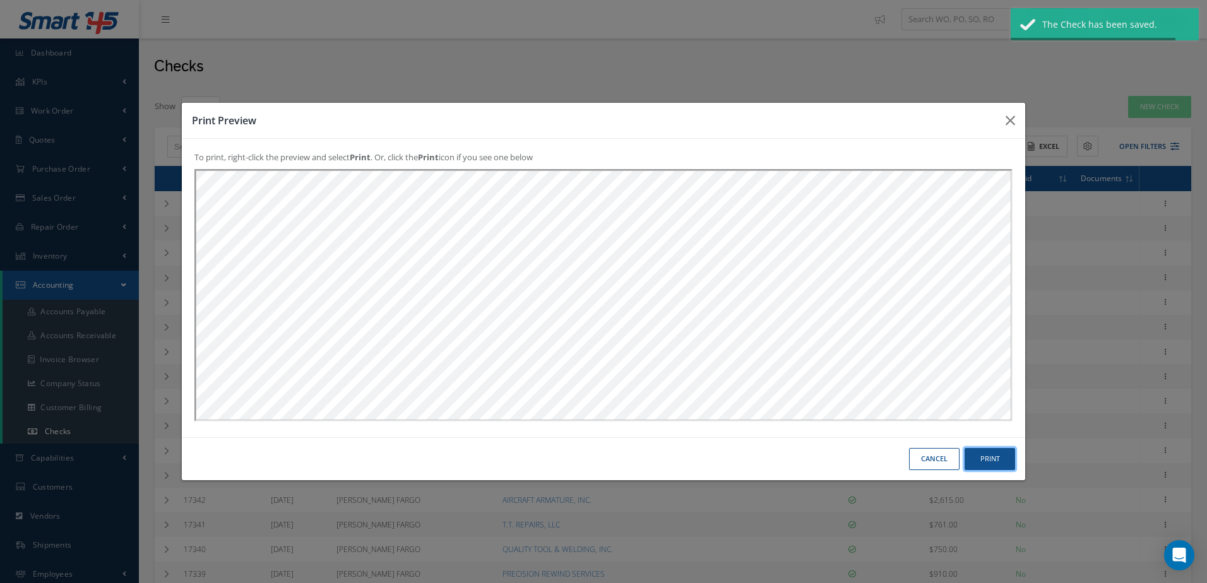
click at [992, 458] on button "Print" at bounding box center [989, 459] width 50 height 22
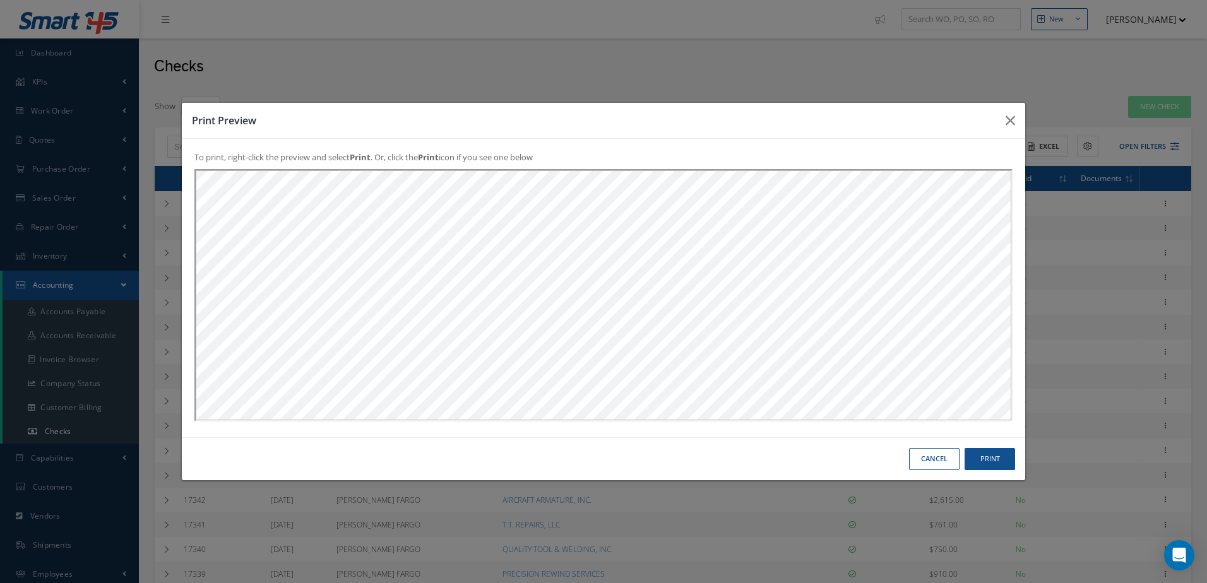
click at [941, 456] on button "Cancel" at bounding box center [934, 459] width 50 height 22
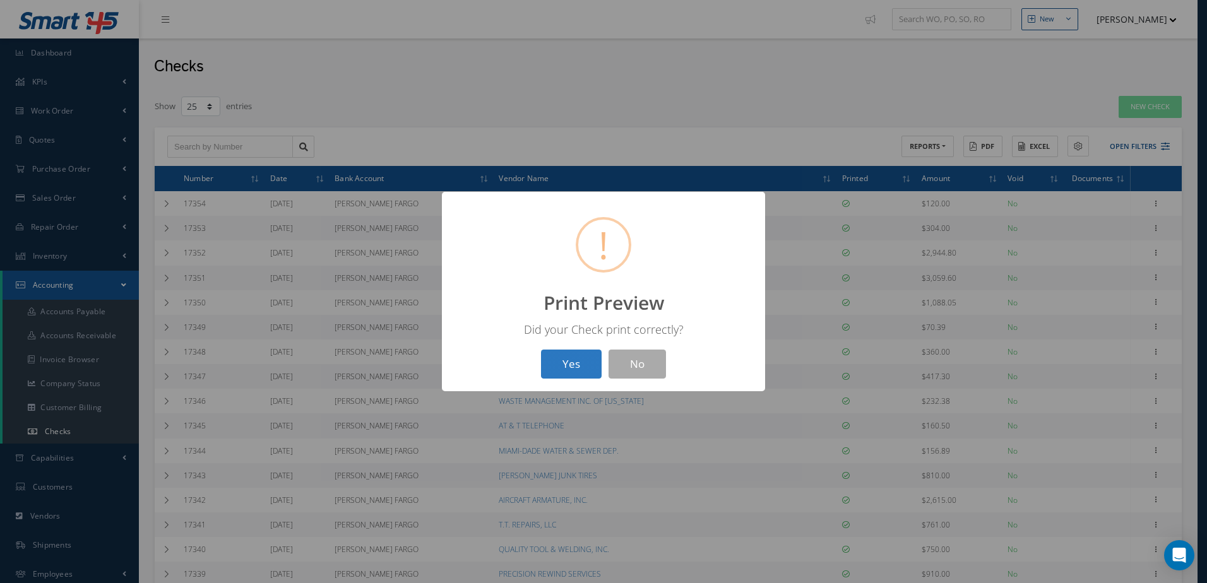
click at [580, 360] on button "Yes" at bounding box center [571, 365] width 61 height 30
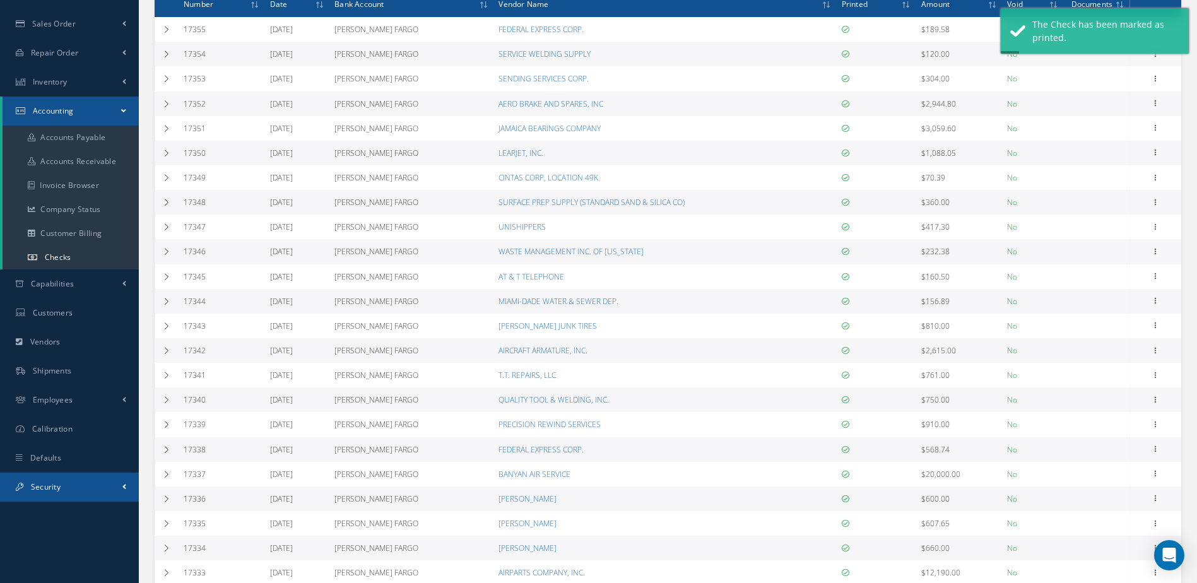
scroll to position [189, 0]
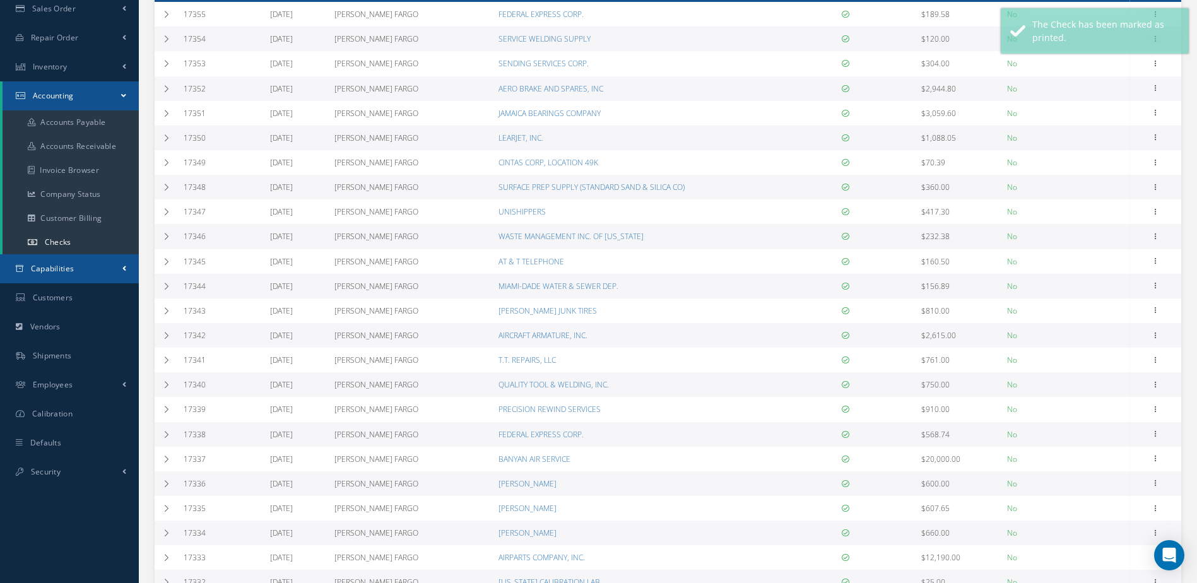
click at [75, 257] on link "Capabilities" at bounding box center [69, 268] width 139 height 29
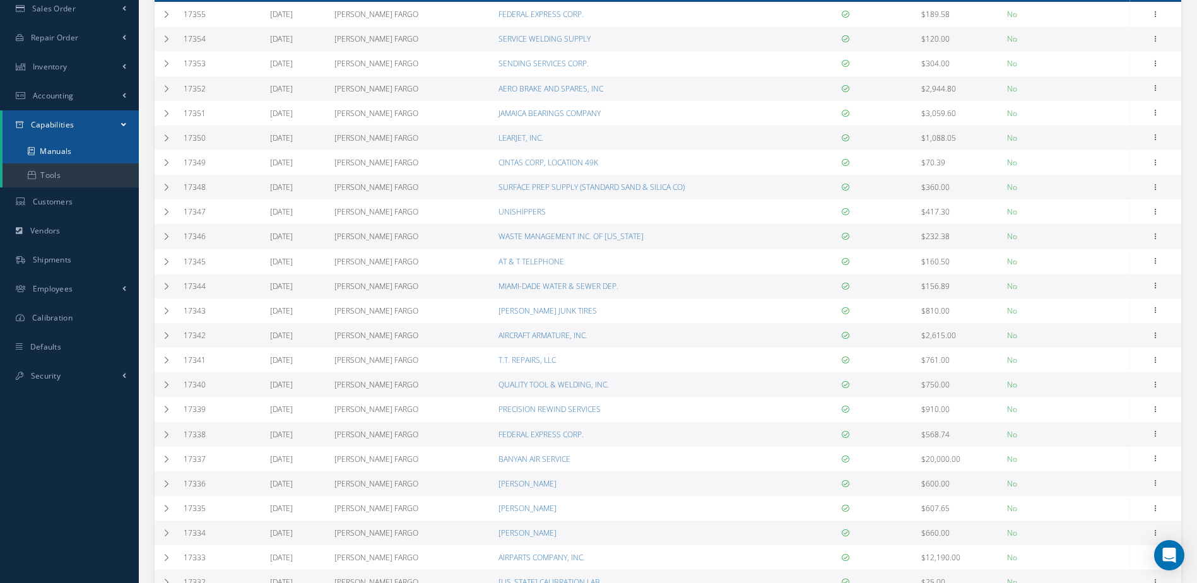
click at [75, 150] on link "Manuals" at bounding box center [71, 151] width 136 height 24
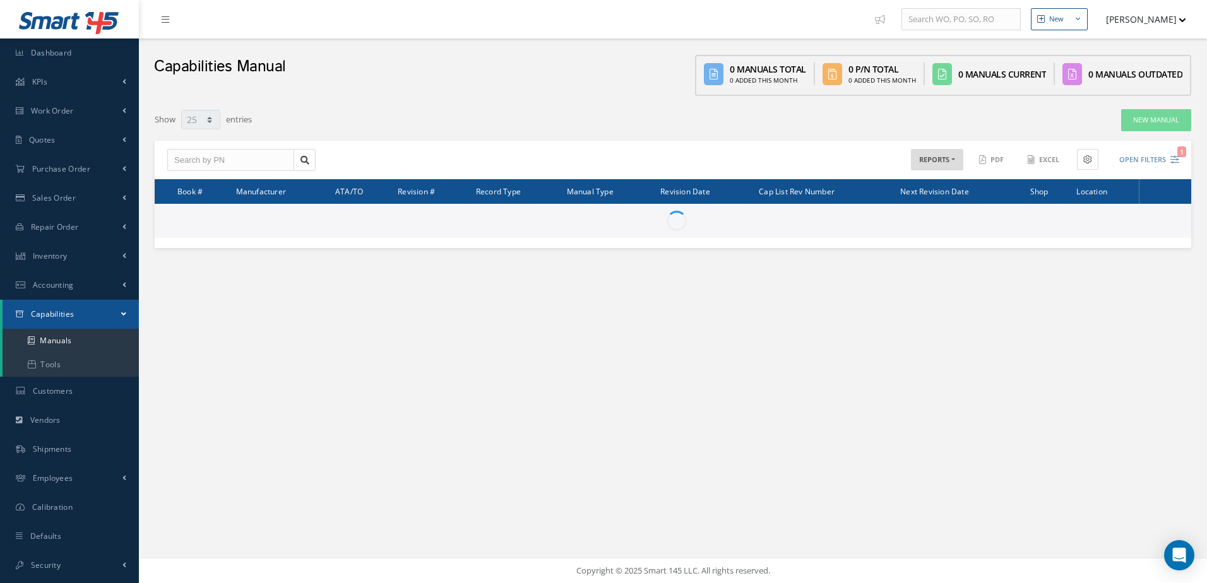
select select "25"
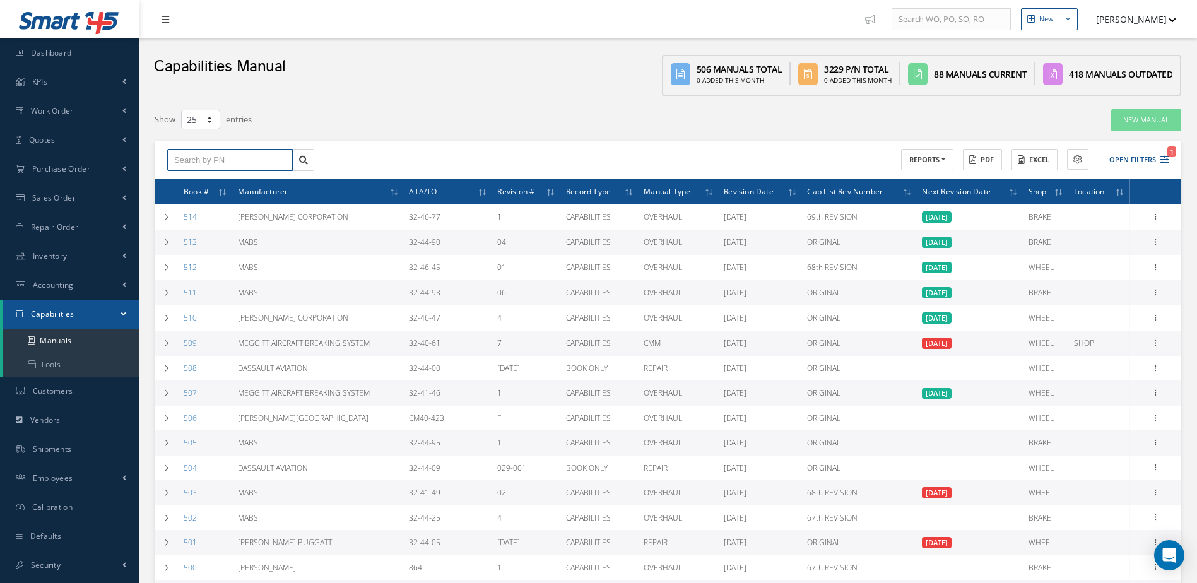
click at [273, 150] on input "text" at bounding box center [230, 160] width 126 height 23
click at [216, 180] on div "2-1707-1" at bounding box center [230, 182] width 112 height 13
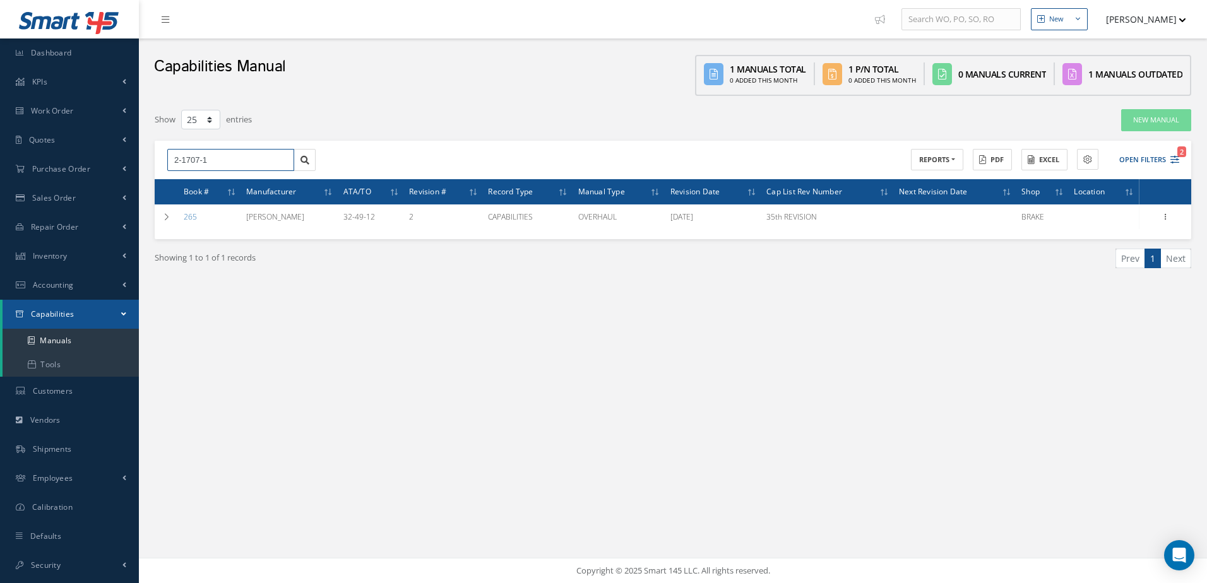
click at [232, 160] on input "2-1707-1" at bounding box center [230, 160] width 127 height 23
click at [244, 165] on input "2-1707-2" at bounding box center [230, 160] width 127 height 23
type input "2-1707-2"
click at [276, 292] on div "Showing 1 to 1 of 1 records Prev 1 Next" at bounding box center [672, 269] width 1055 height 61
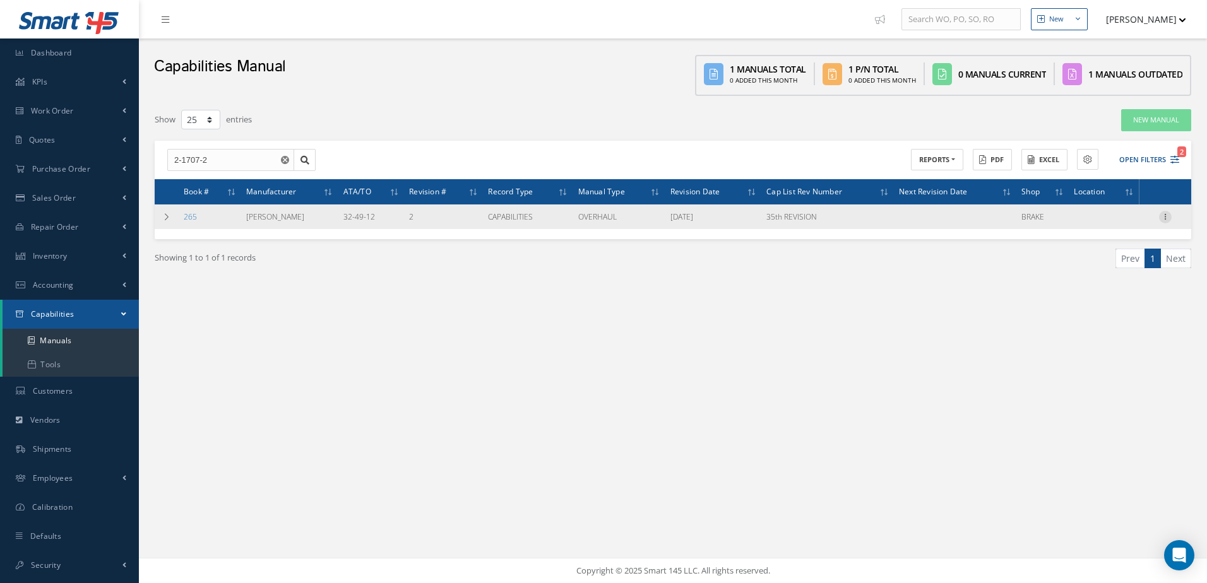
click at [1166, 216] on icon at bounding box center [1165, 216] width 13 height 10
click at [1111, 243] on link "Edit" at bounding box center [1107, 241] width 100 height 16
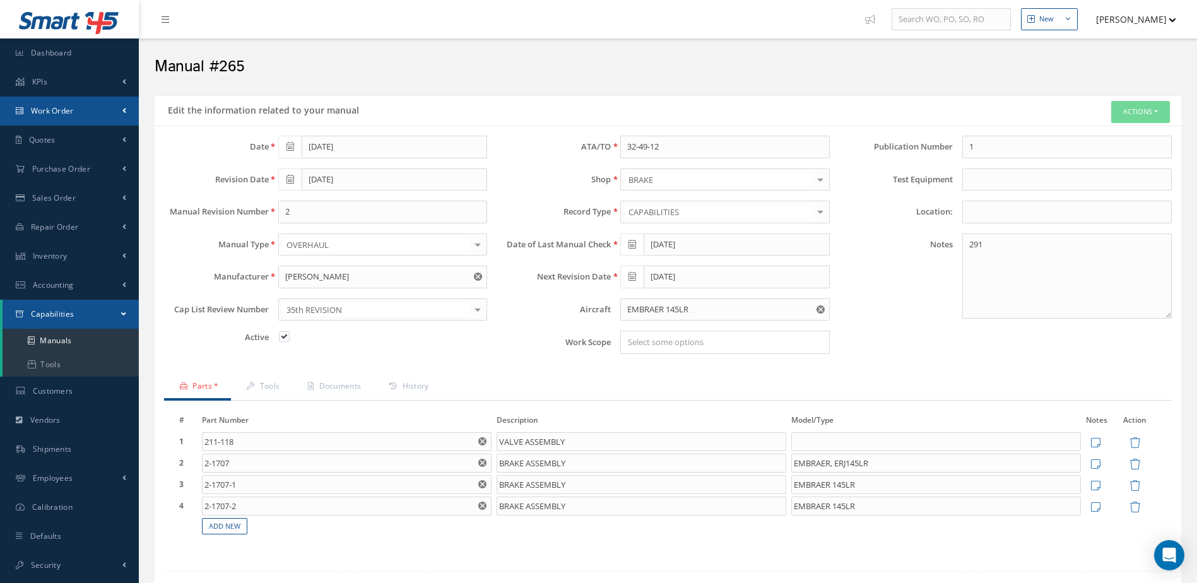
click at [83, 109] on link "Work Order" at bounding box center [69, 111] width 139 height 29
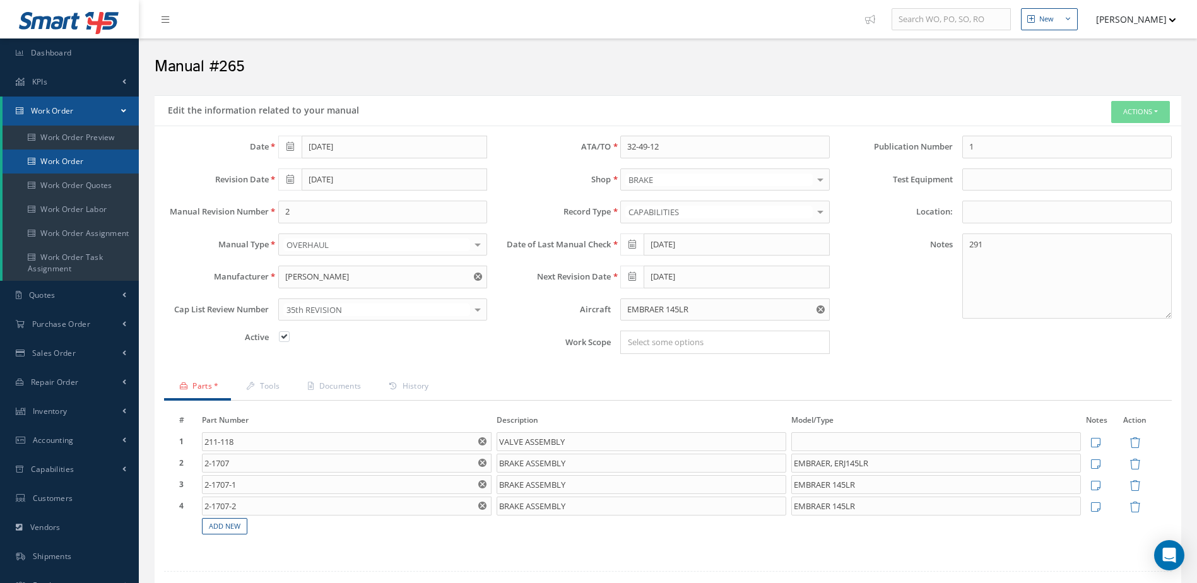
click at [79, 163] on link "Work Order" at bounding box center [71, 162] width 136 height 24
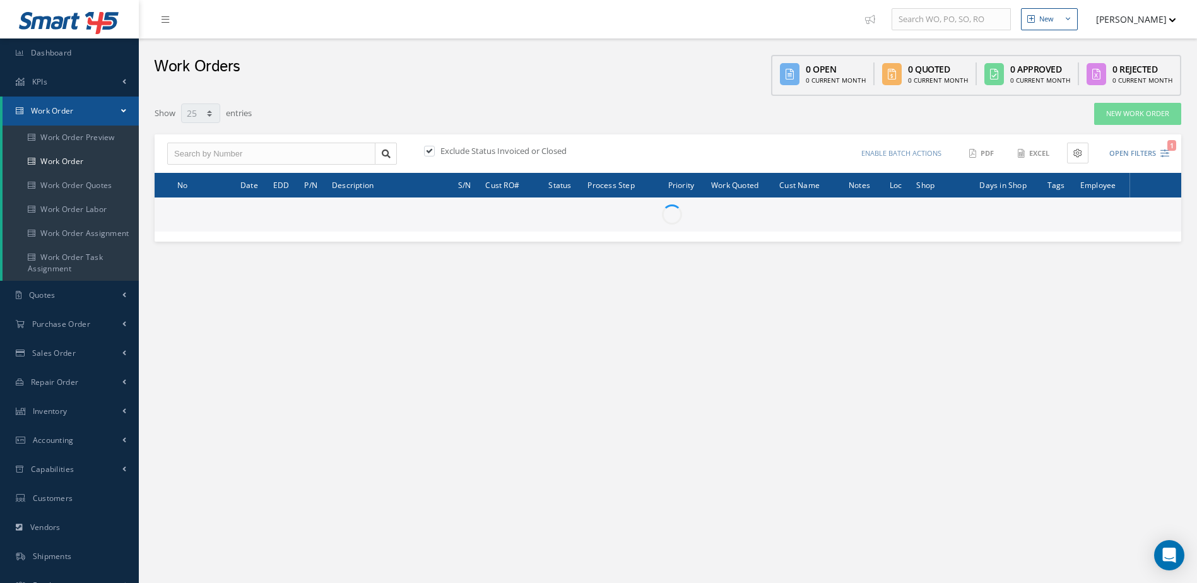
select select "25"
